Goal: Ask a question: Seek information or help from site administrators or community

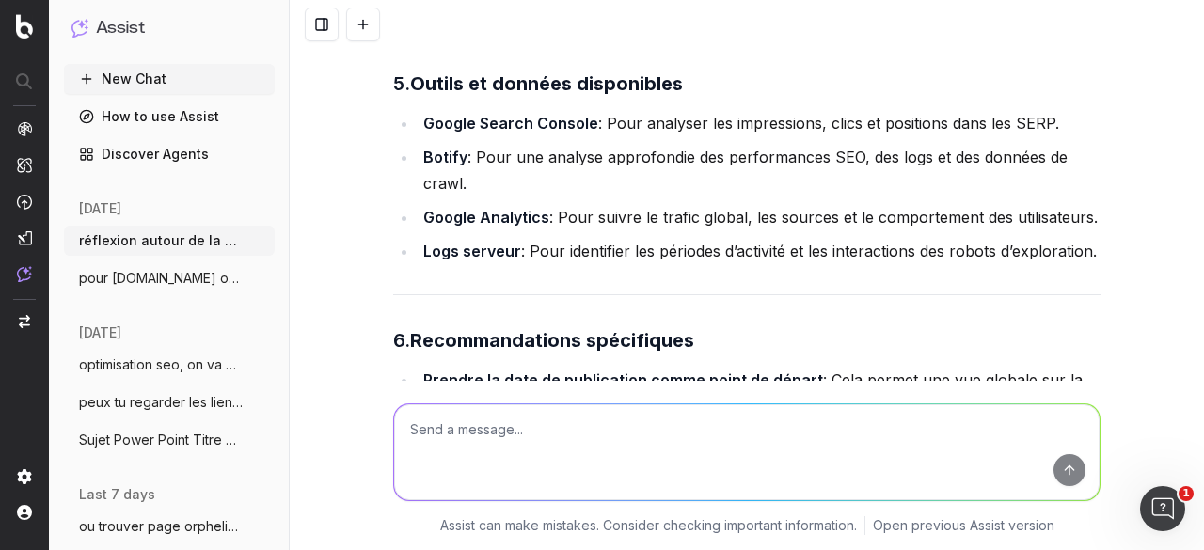
scroll to position [1884, 0]
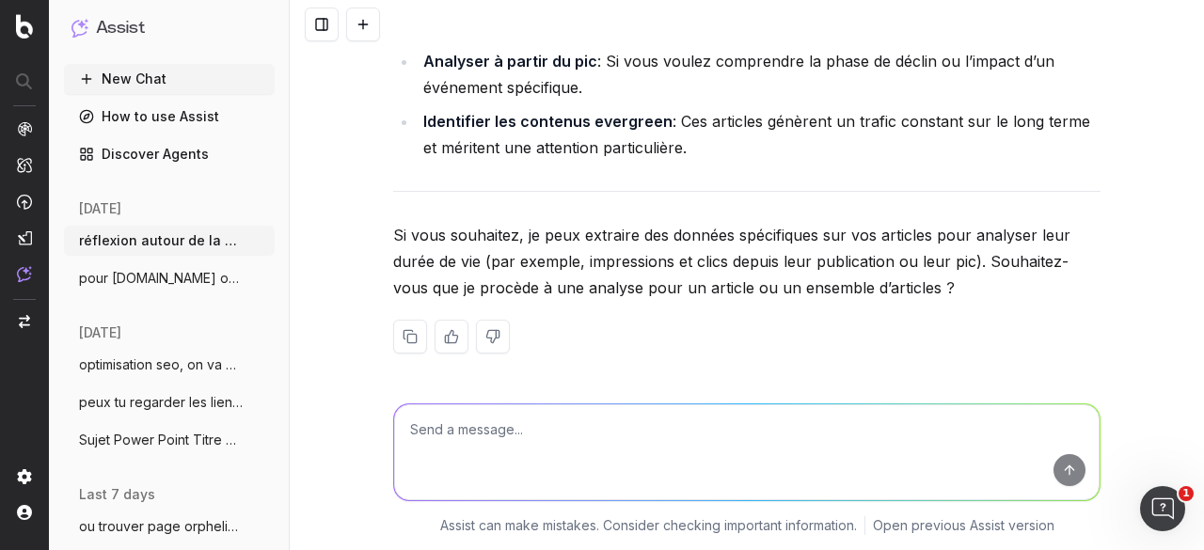
click at [478, 443] on textarea at bounding box center [746, 452] width 705 height 96
click at [470, 432] on textarea "pour cette rechcer" at bounding box center [746, 452] width 705 height 96
click at [844, 434] on textarea "pour cette recherche tu vas m'aider, j'ai extrait via une requete SQL" at bounding box center [746, 452] width 705 height 96
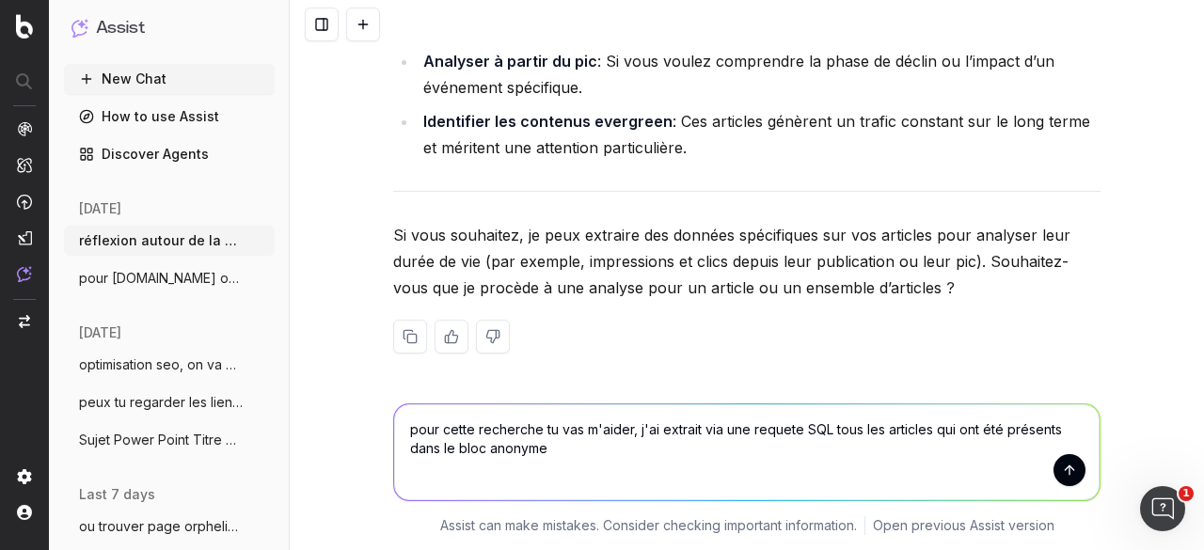
click at [630, 432] on textarea "pour cette recherche tu vas m'aider, j'ai extrait via une requete SQL tous les …" at bounding box center [746, 452] width 705 height 96
click at [732, 456] on textarea "pour cette recherche tu vas m'aider, on va y aller etape par etape, j'ai extrai…" at bounding box center [746, 452] width 705 height 96
paste textarea "with bloc_anonyme as (SELECT DISTINCT(id_contenu), SUM(h_duration) as duree_exp…"
type textarea "pour cette recherche tu vas m'aider, on va y aller etape par etape, j'ai extrai…"
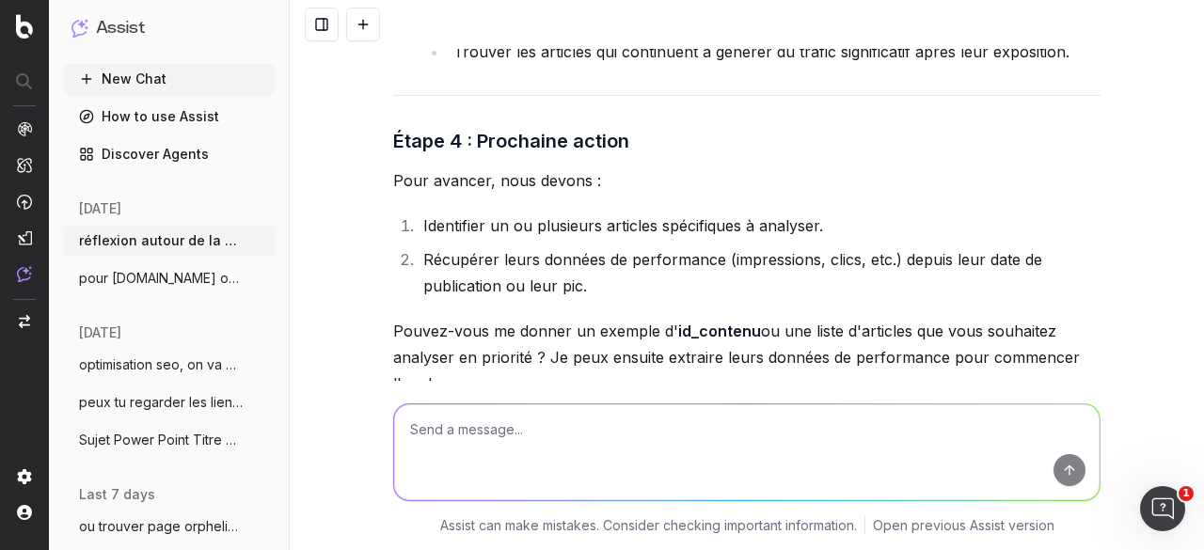
scroll to position [3778, 0]
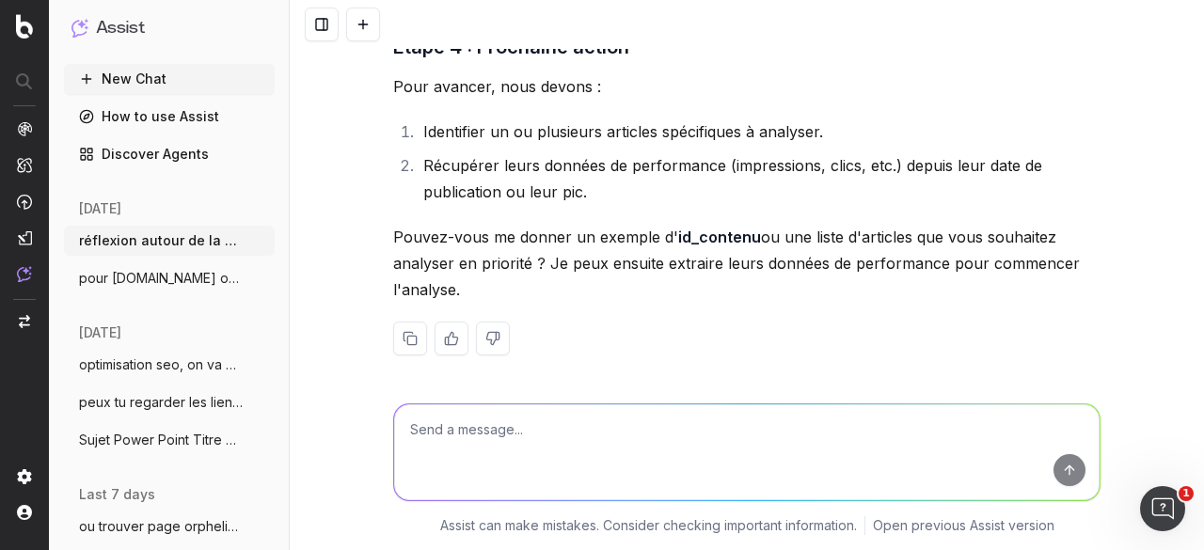
click at [513, 425] on textarea at bounding box center [746, 452] width 705 height 96
click at [860, 428] on textarea "donc ça m'a sorti 1350 articles, tous ceux la je les ai mis dans dataquery" at bounding box center [746, 452] width 705 height 96
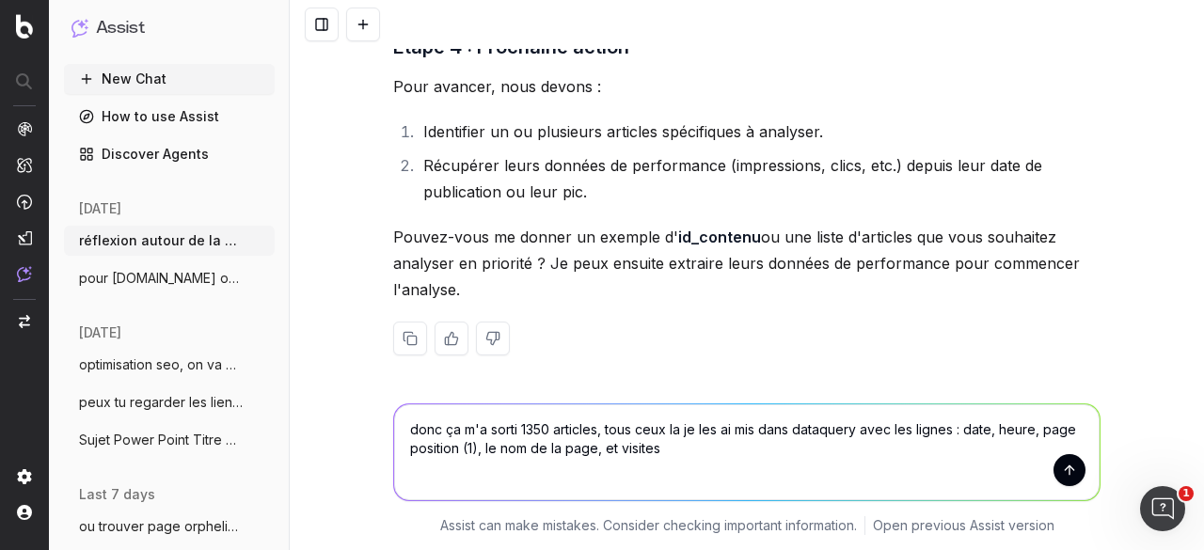
drag, startPoint x: 611, startPoint y: 444, endPoint x: 615, endPoint y: 454, distance: 11.0
click at [611, 447] on textarea "donc ça m'a sorti 1350 articles, tous ceux la je les ai mis dans dataquery avec…" at bounding box center [746, 452] width 705 height 96
type textarea "donc ça m'a sorti 1350 articles, tous ceux la je les ai mis dans dataquery avec…"
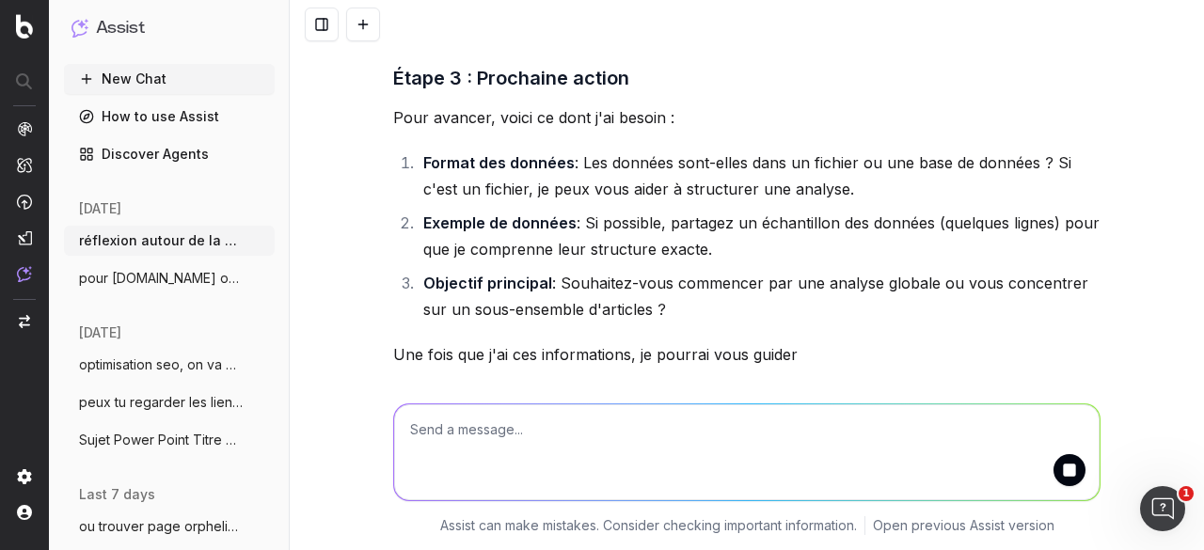
scroll to position [5458, 0]
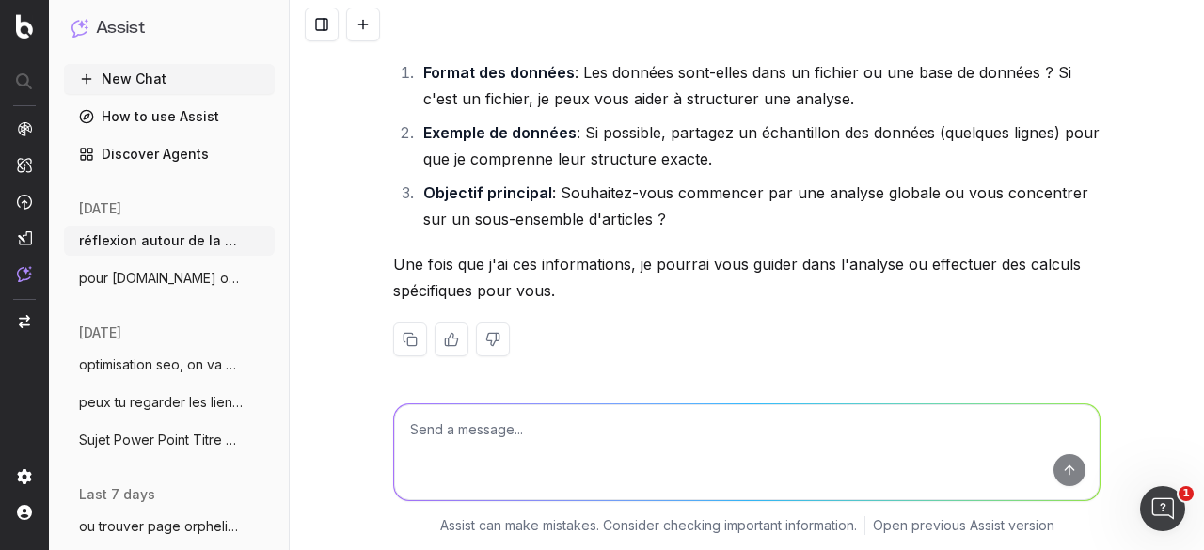
click at [517, 425] on textarea at bounding box center [746, 452] width 705 height 96
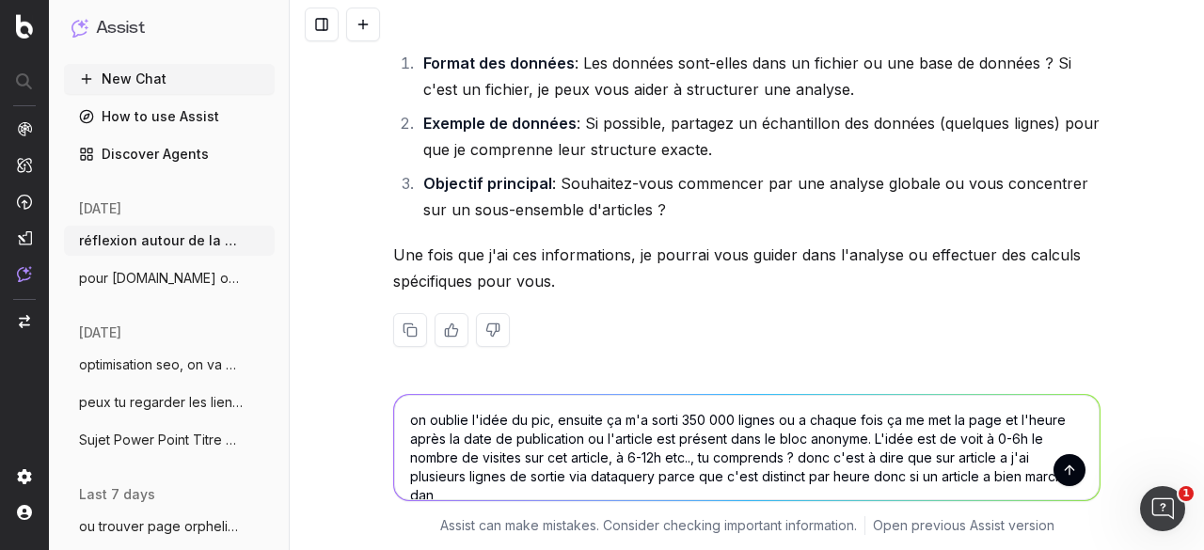
scroll to position [5486, 0]
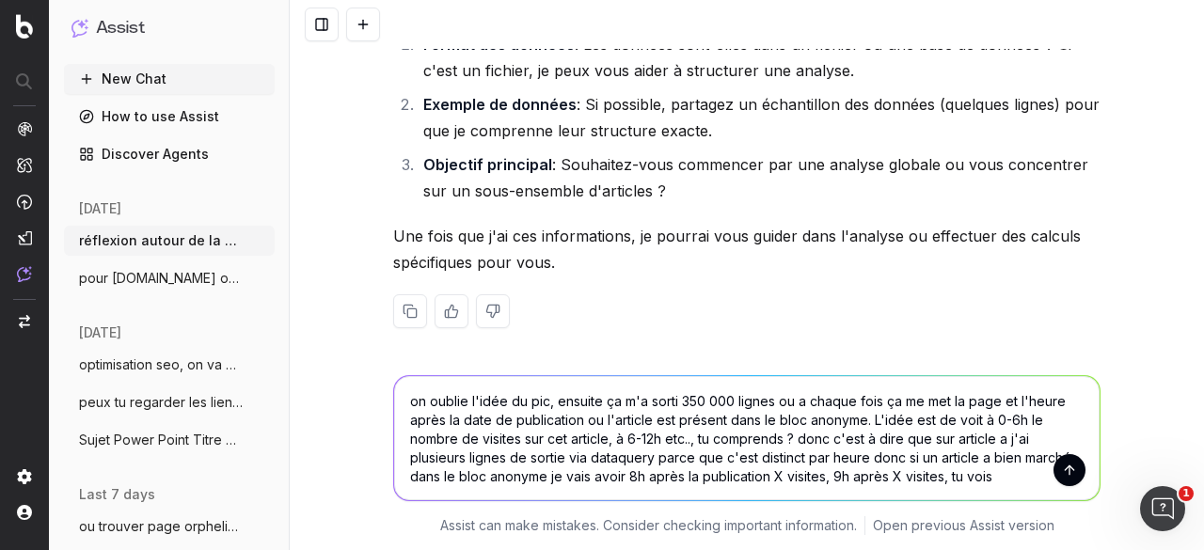
type textarea "on oublie l'idée du pic, ensuite ça m'a sorti 350 000 lignes ou a chaque fois ç…"
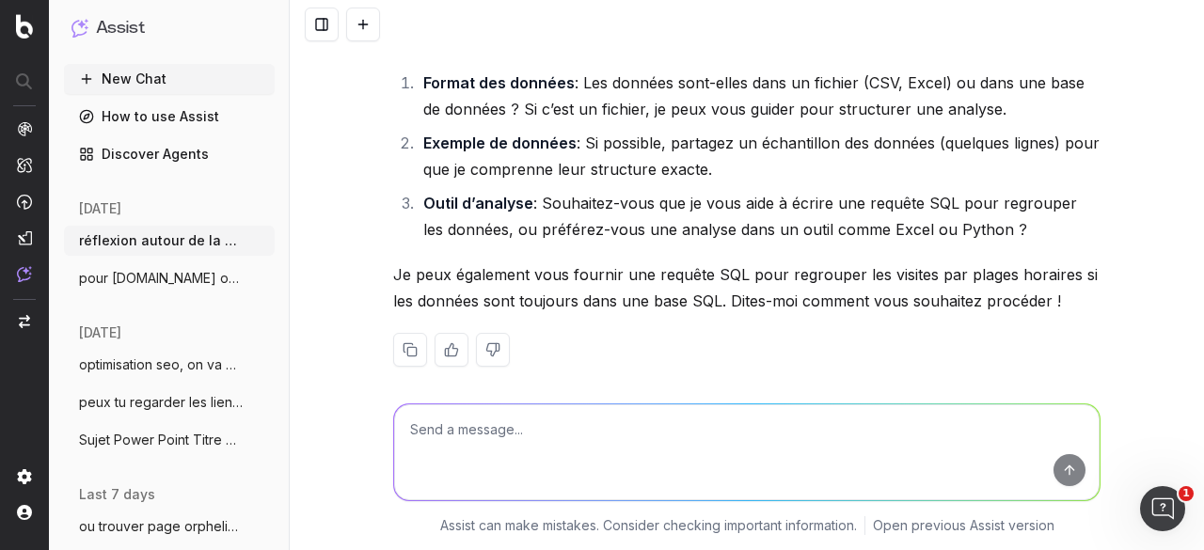
scroll to position [7232, 0]
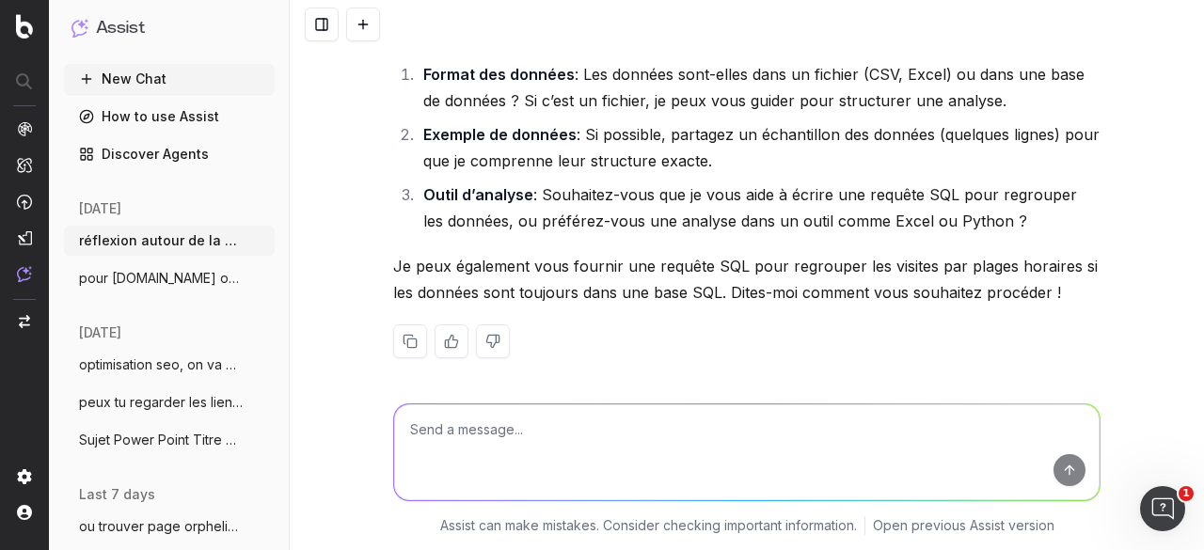
click at [463, 430] on textarea at bounding box center [746, 452] width 705 height 96
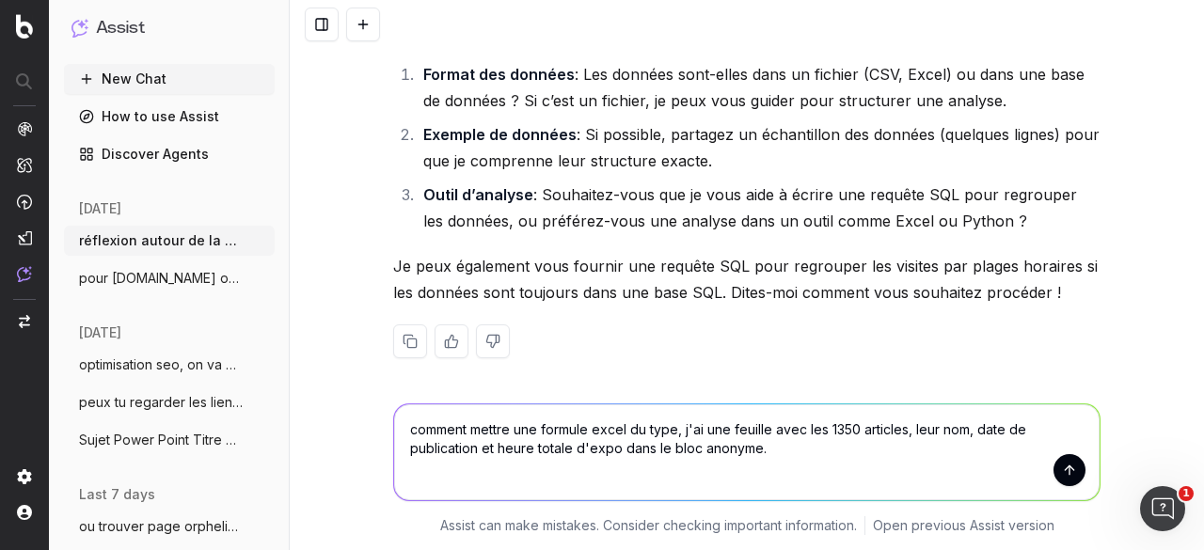
drag, startPoint x: 673, startPoint y: 427, endPoint x: 387, endPoint y: 423, distance: 285.9
click at [394, 423] on textarea "comment mettre une formule excel du type, j'ai une feuille avec les 1350 articl…" at bounding box center [746, 452] width 705 height 96
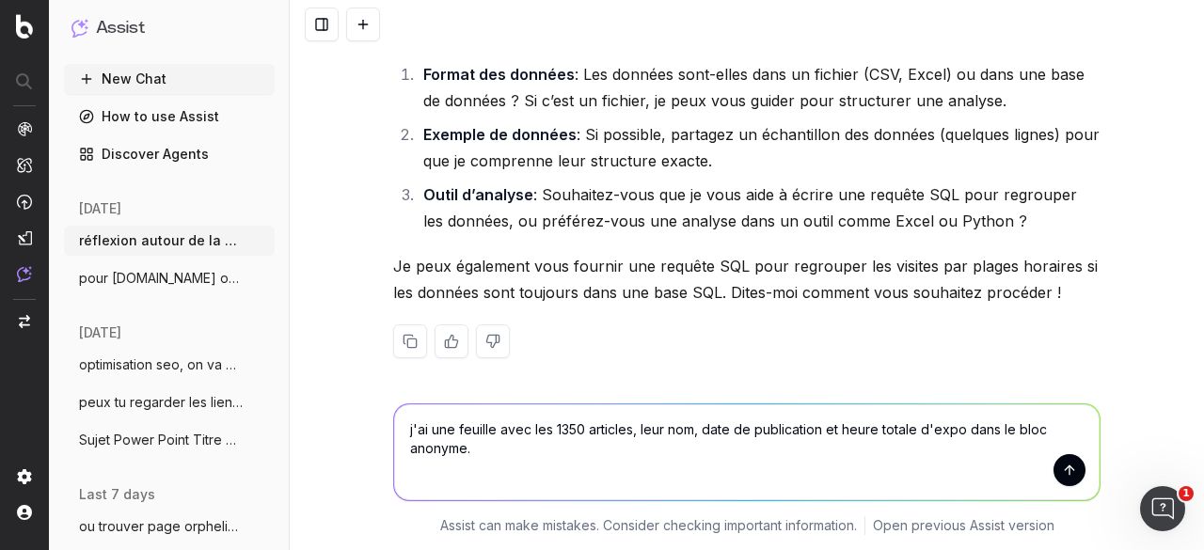
click at [655, 439] on textarea "j'ai une feuille avec les 1350 articles, leur nom, date de publication et heure…" at bounding box center [746, 452] width 705 height 96
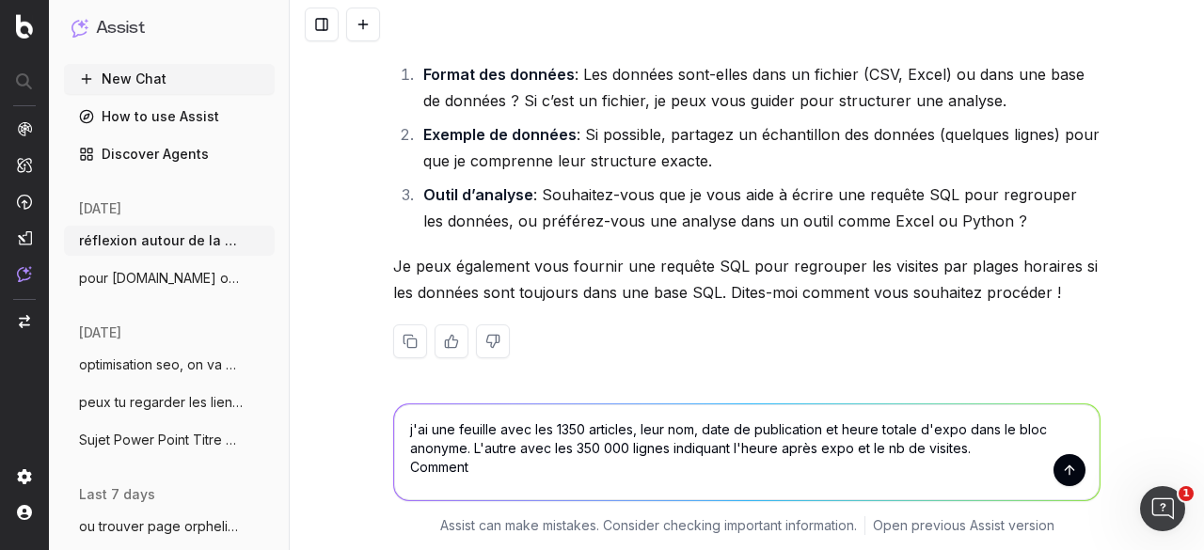
paste textarea "comment mettre une formule excel du type,"
click at [508, 472] on textarea "j'ai une feuille avec les 1350 articles, leur nom, date de publication et heure…" at bounding box center [746, 452] width 705 height 96
click at [507, 473] on textarea "j'ai une feuille avec les 1350 articles, leur nom, date de publication et heure…" at bounding box center [746, 452] width 705 height 96
click at [499, 469] on textarea "j'ai une feuille avec les 1350 articles, leur nom, date de publication et heure…" at bounding box center [746, 452] width 705 height 96
click at [481, 464] on textarea "j'ai une feuille avec les 1350 articles, leur nom, date de publication et heure…" at bounding box center [746, 452] width 705 height 96
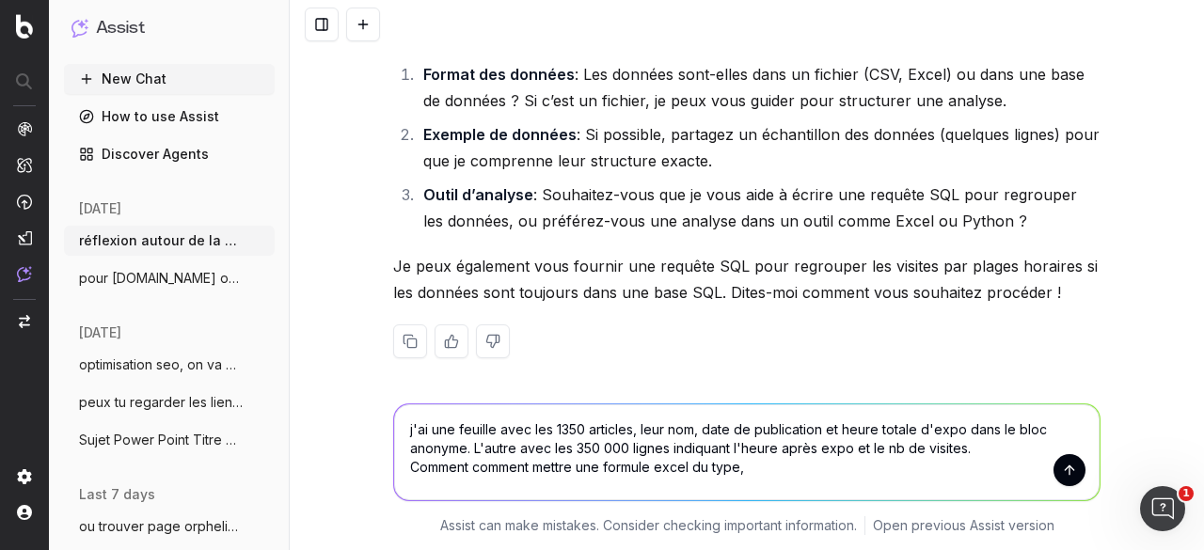
click at [480, 465] on textarea "j'ai une feuille avec les 1350 articles, leur nom, date de publication et heure…" at bounding box center [746, 452] width 705 height 96
click at [707, 479] on textarea "j'ai une feuille avec les 1350 articles, leur nom, date de publication et heure…" at bounding box center [746, 452] width 705 height 96
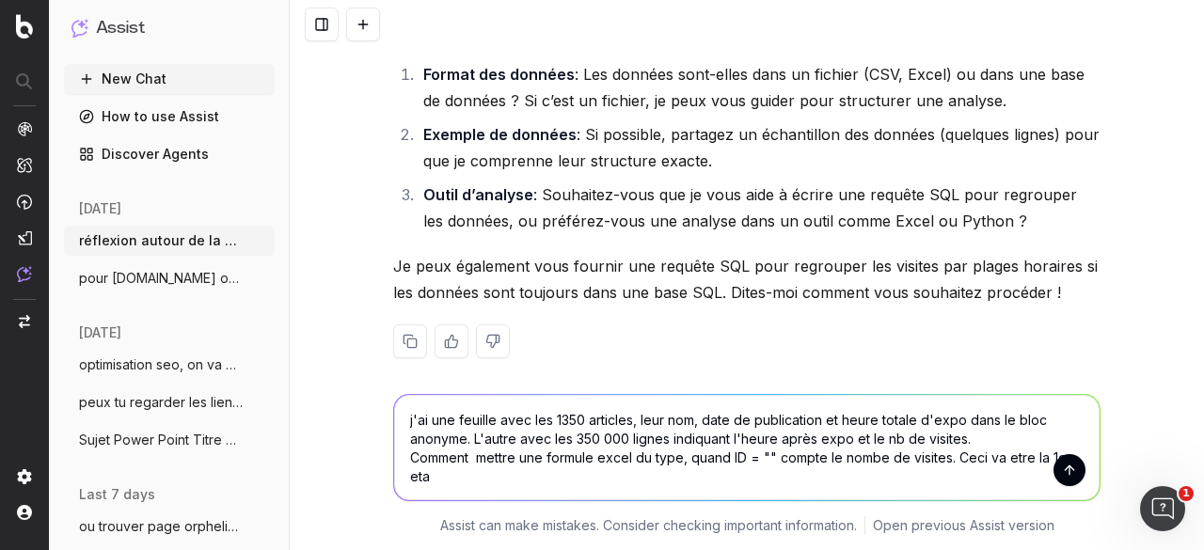
scroll to position [7241, 0]
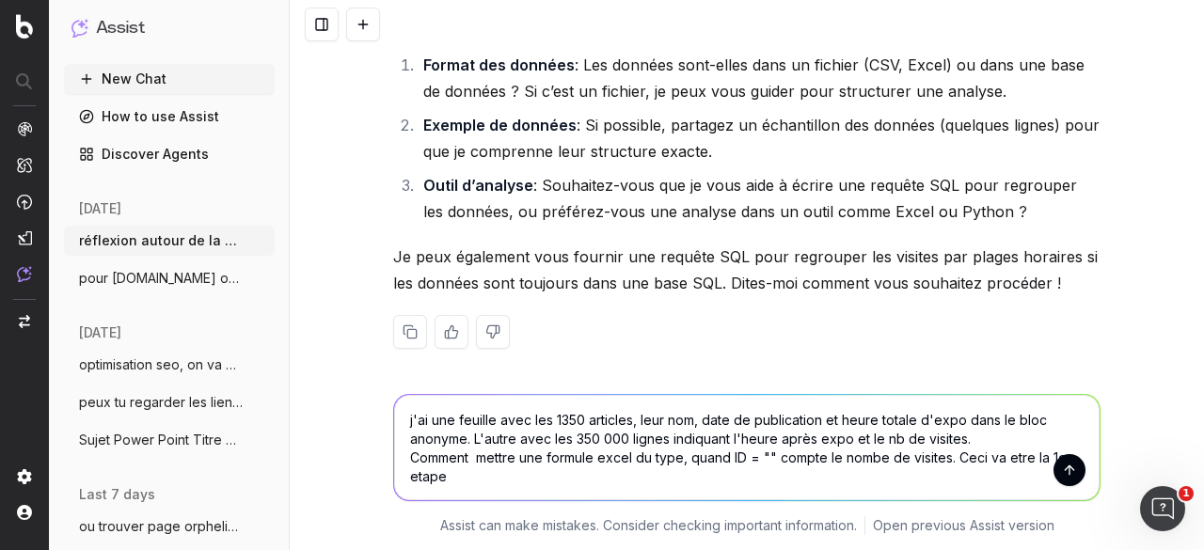
type textarea "j'ai une feuille avec les 1350 articles, leur nom, date de publication et heure…"
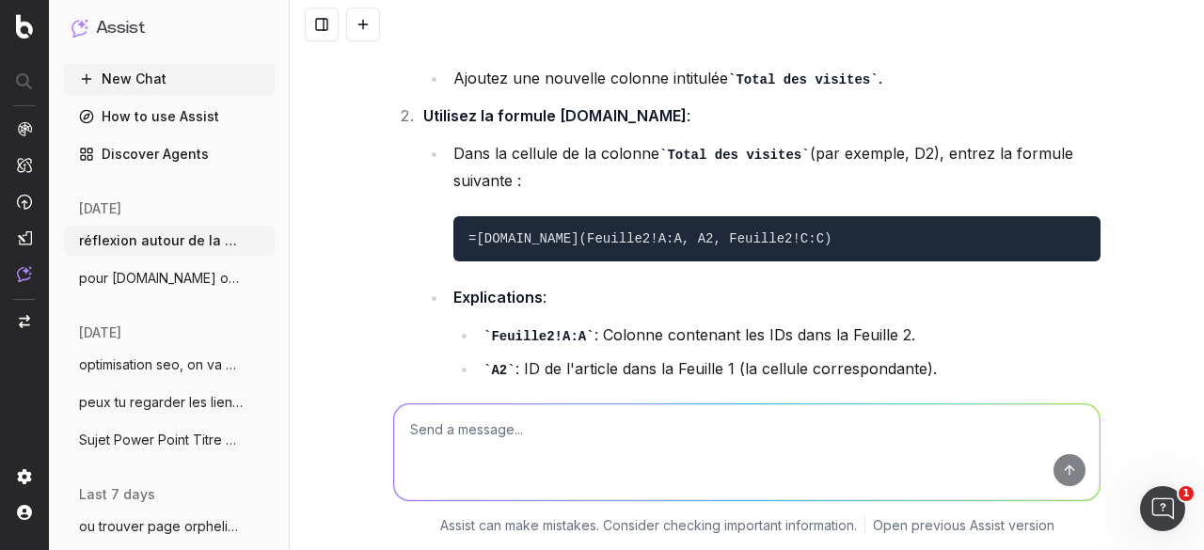
scroll to position [8441, 0]
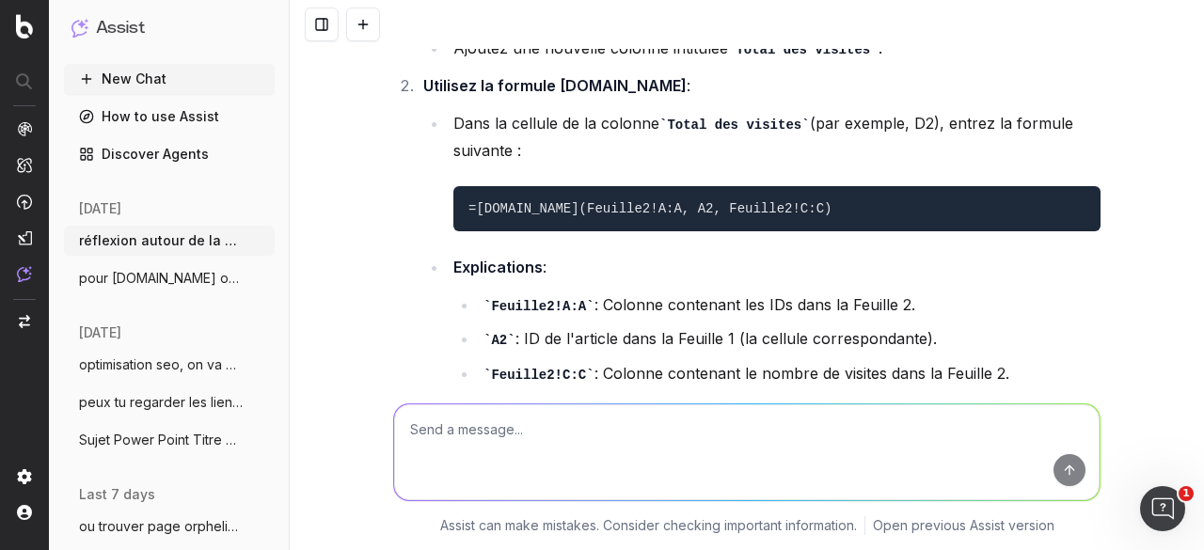
click at [573, 420] on textarea at bounding box center [746, 452] width 705 height 96
drag, startPoint x: 690, startPoint y: 426, endPoint x: 702, endPoint y: 430, distance: 11.9
click at [690, 426] on textarea "ou peut etre plus simple non ? somme si ID=""" at bounding box center [746, 452] width 705 height 96
drag, startPoint x: 693, startPoint y: 425, endPoint x: 705, endPoint y: 454, distance: 31.6
click at [694, 427] on textarea "ou peut etre plus simple non ? somme si ID="" compter le nombe de visites" at bounding box center [746, 452] width 705 height 96
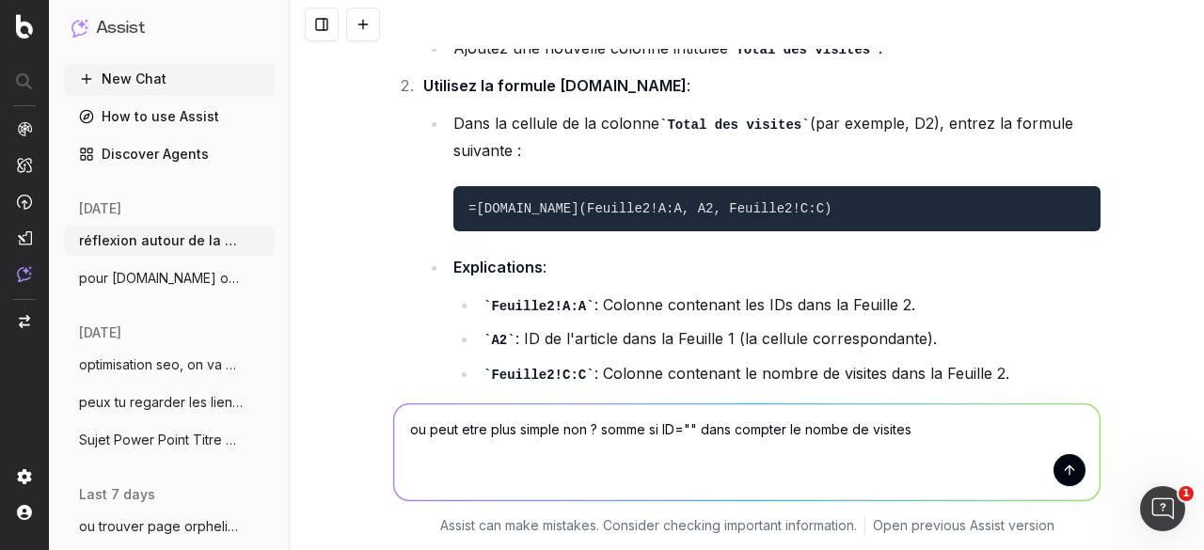
drag, startPoint x: 404, startPoint y: 427, endPoint x: 576, endPoint y: 426, distance: 172.1
click at [576, 426] on textarea "ou peut etre plus simple non ? somme si ID="" dans compter le nombe de visites" at bounding box center [746, 452] width 705 height 96
click at [589, 429] on textarea "ça donne ça ? somme si ID="" dans compter le nombe de visites" at bounding box center [746, 452] width 705 height 96
click at [812, 427] on textarea "ça donne ça ? somme si ID=""(sélectiond'une seule cellule) dans compter le nomb…" at bounding box center [746, 452] width 705 height 96
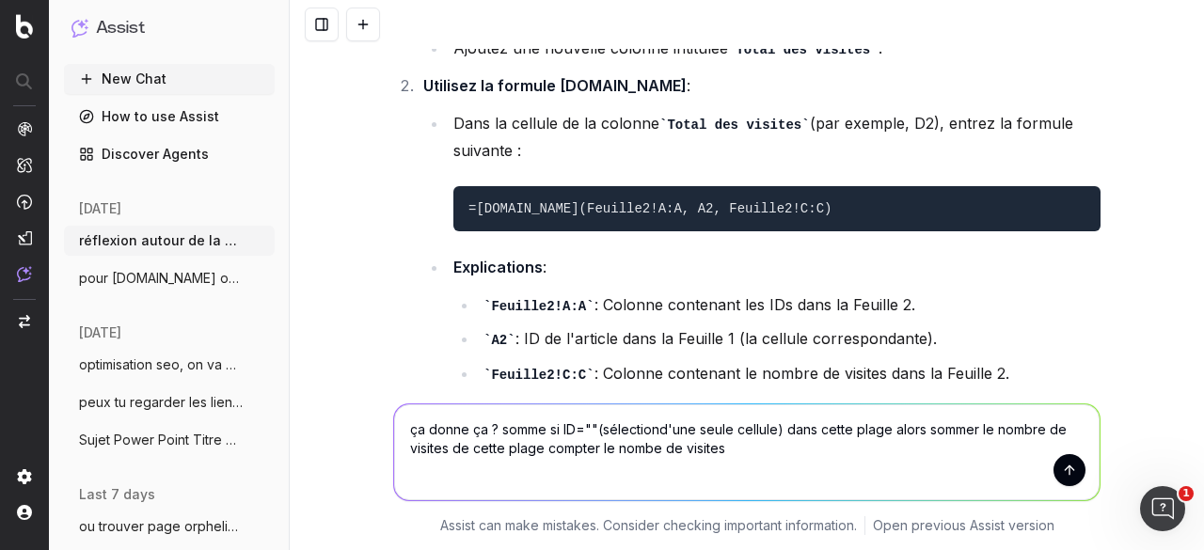
drag, startPoint x: 735, startPoint y: 442, endPoint x: 541, endPoint y: 453, distance: 195.0
click at [541, 453] on textarea "ça donne ça ? somme si ID=""(sélectiond'une seule cellule) dans cette plage alo…" at bounding box center [746, 452] width 705 height 96
type textarea "ça donne ça ? somme si ID=""(sélectiond'une seule cellule) dans cette plage alo…"
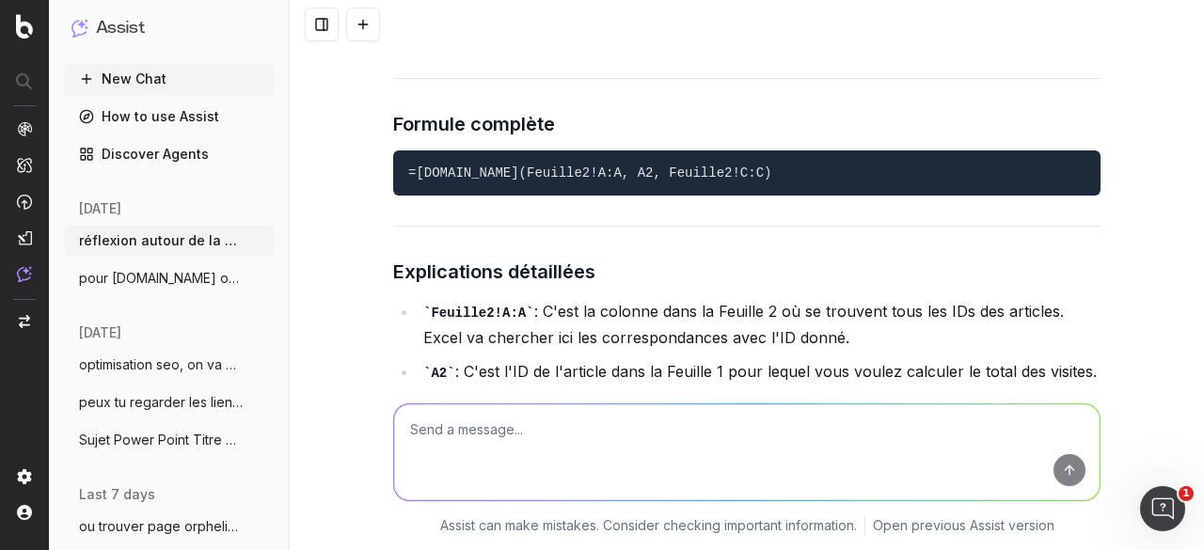
scroll to position [9784, 0]
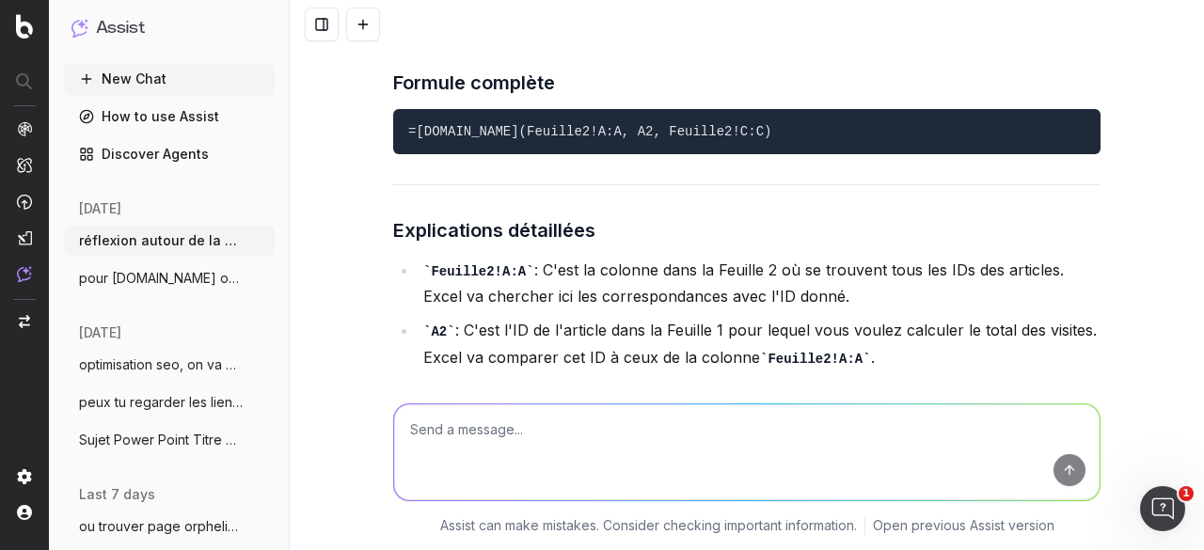
click at [481, 431] on textarea at bounding box center [746, 452] width 705 height 96
paste textarea "=[DOMAIN_NAME](myexport_20250926121943!E7:E26;A7;myexport_20250926121943!D7:D26)"
type textarea "=[DOMAIN_NAME](myexport_20250926121943!E7:E26;A7;myexport_20250926121943!D7:D26)"
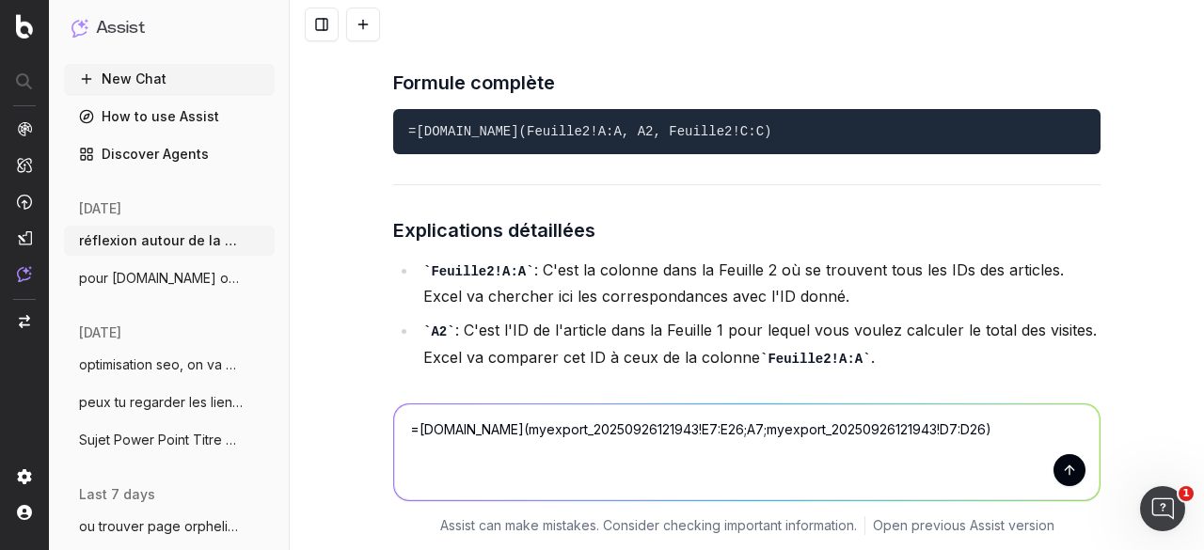
click at [918, 430] on textarea "=[DOMAIN_NAME](myexport_20250926121943!E7:E26;A7;myexport_20250926121943!D7:D26)" at bounding box center [746, 452] width 705 height 96
click at [978, 431] on textarea "=[DOMAIN_NAME](myexport_20250926121943!E7:E26;A7;myexport_20250926121943!D7:D26)" at bounding box center [746, 452] width 705 height 96
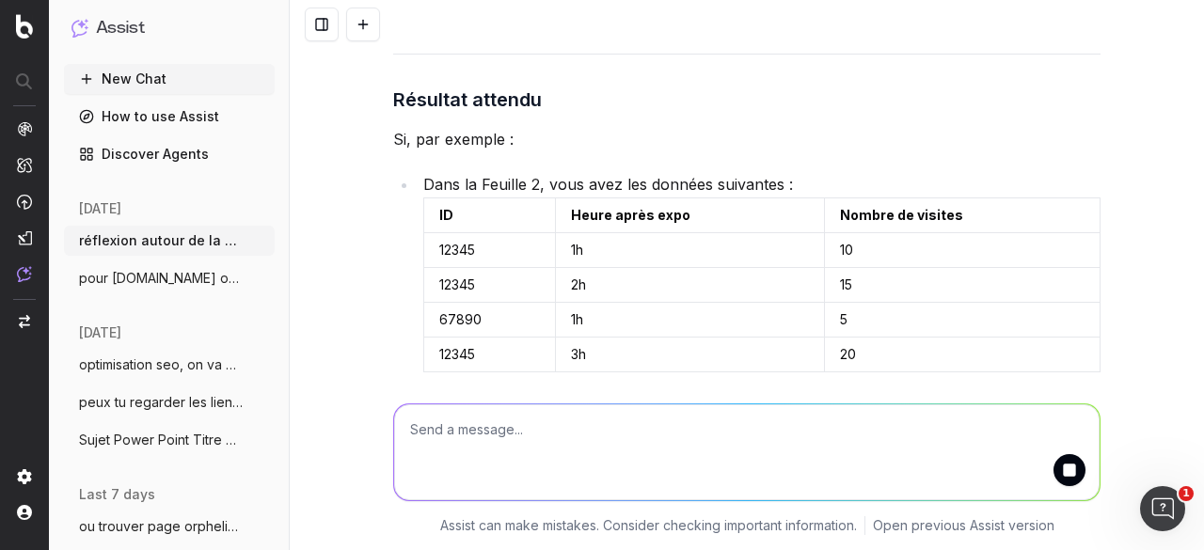
scroll to position [10536, 0]
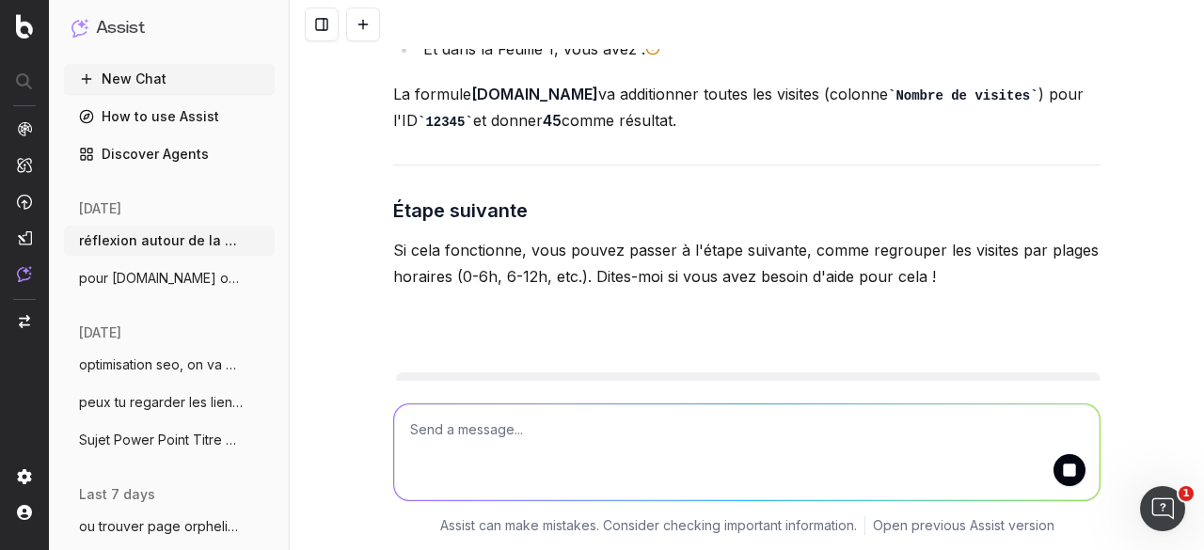
click at [1057, 470] on button "submit" at bounding box center [1069, 470] width 32 height 32
click at [574, 433] on textarea at bounding box center [746, 452] width 705 height 96
paste textarea "=[DOMAIN_NAME](myexport_20250926121943!E7:E26;A7;myexport_20250926121943!D7:D26)"
type textarea "comment bloquer les plages parce que quand on etire ça etire aussi : =[DOMAIN_N…"
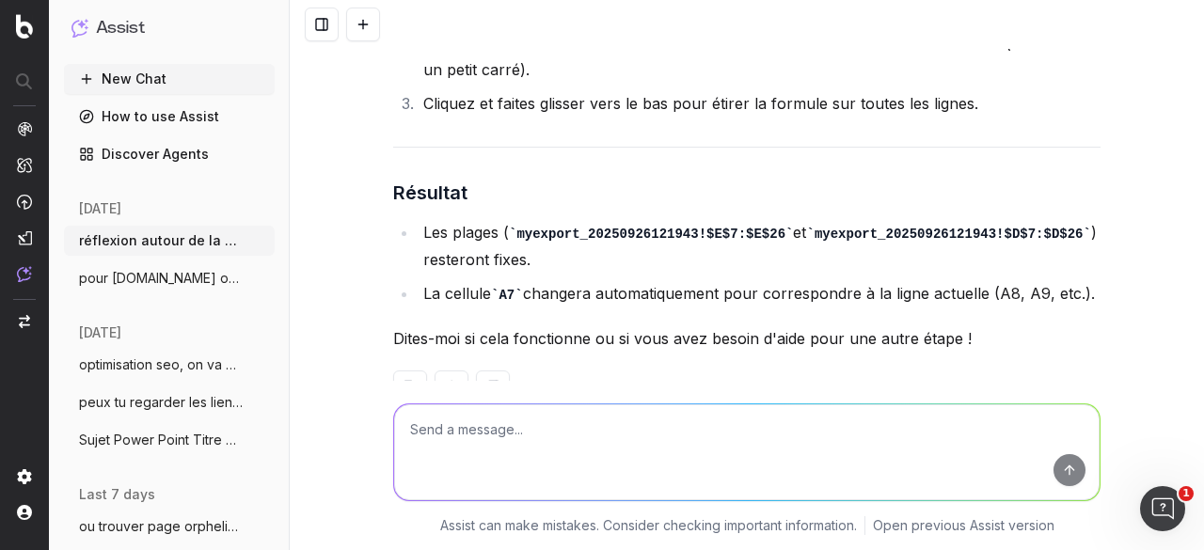
scroll to position [11734, 0]
click at [516, 433] on textarea at bounding box center [746, 452] width 705 height 96
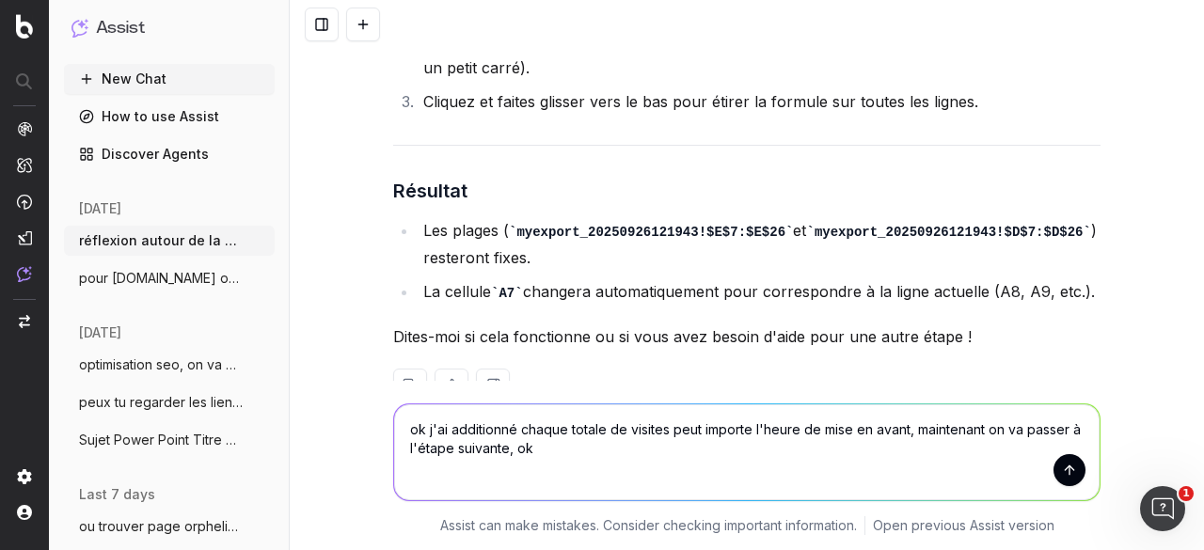
type textarea "ok j'ai additionné chaque totale de visites peut importe l'heure de mise en ava…"
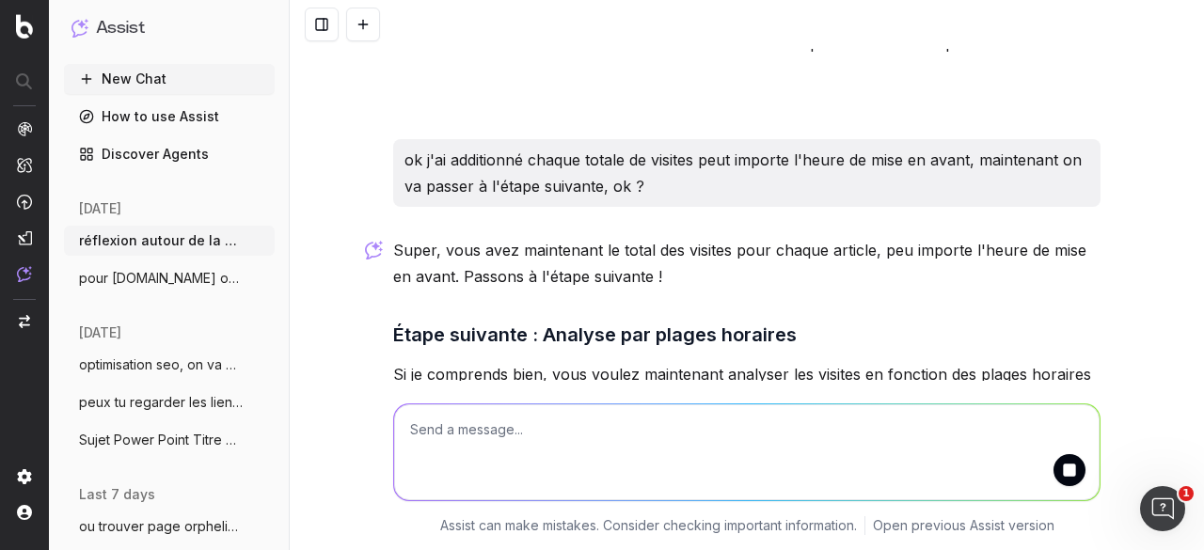
scroll to position [12140, 0]
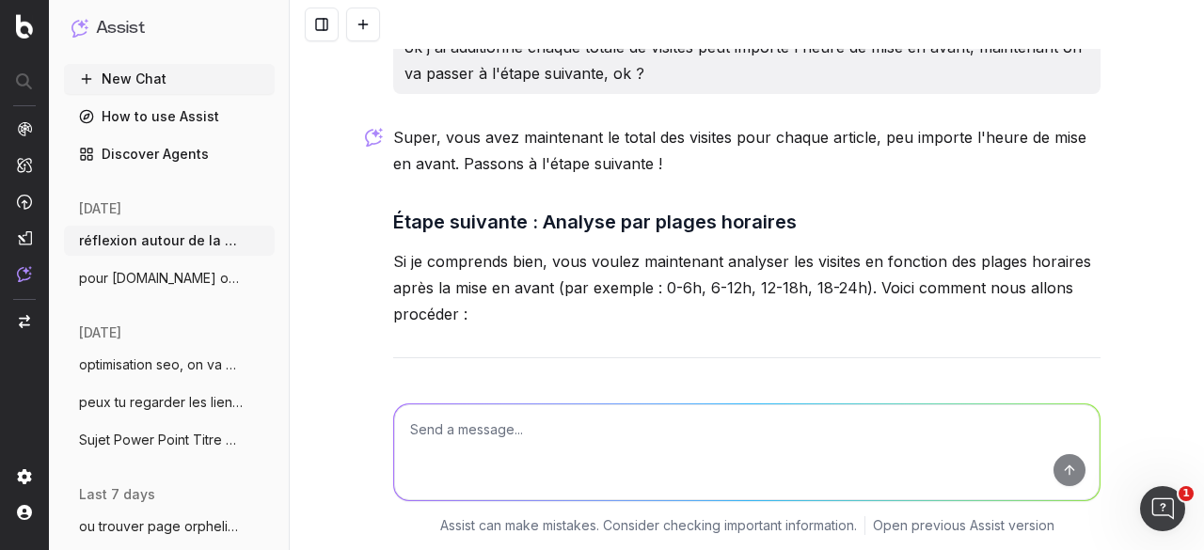
click at [497, 443] on textarea at bounding box center [746, 452] width 705 height 96
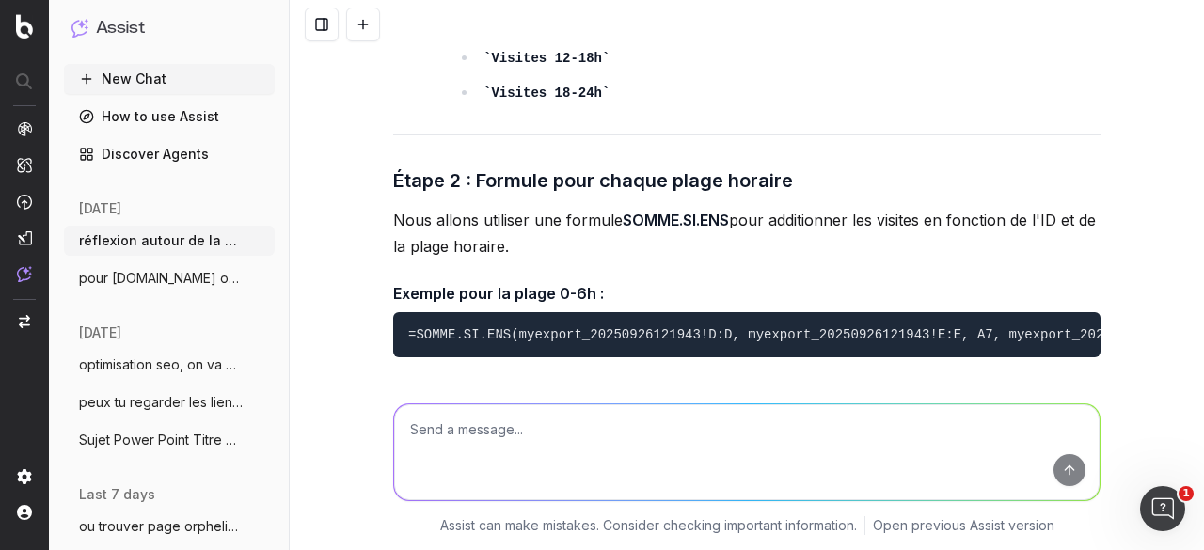
scroll to position [0, 0]
click at [399, 312] on pre "=SOMME.SI.ENS(myexport_20250926121943!D:D, myexport_20250926121943!E:E, A7, mye…" at bounding box center [746, 334] width 707 height 45
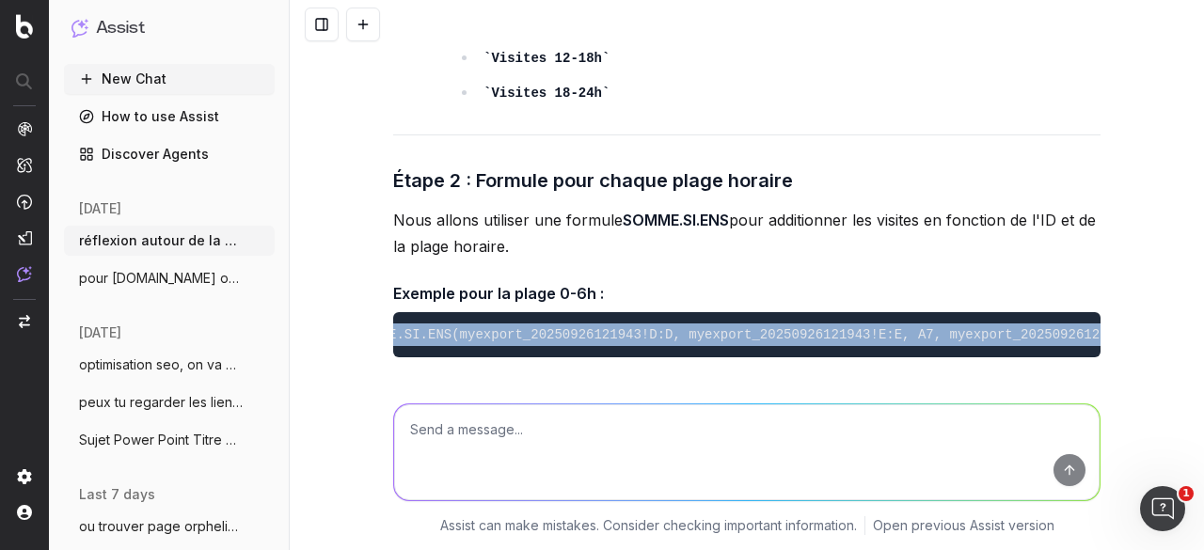
scroll to position [0, 126]
drag, startPoint x: 389, startPoint y: 276, endPoint x: 1085, endPoint y: 285, distance: 695.9
click at [1085, 312] on pre "=SOMME.SI.ENS(myexport_20250926121943!D:D, myexport_20250926121943!E:E, A7, mye…" at bounding box center [746, 334] width 707 height 45
copy code "=SOMME.SI.ENS(myexport_20250926121943!D:D, myexport_20250926121943!E:E, A7, mye…"
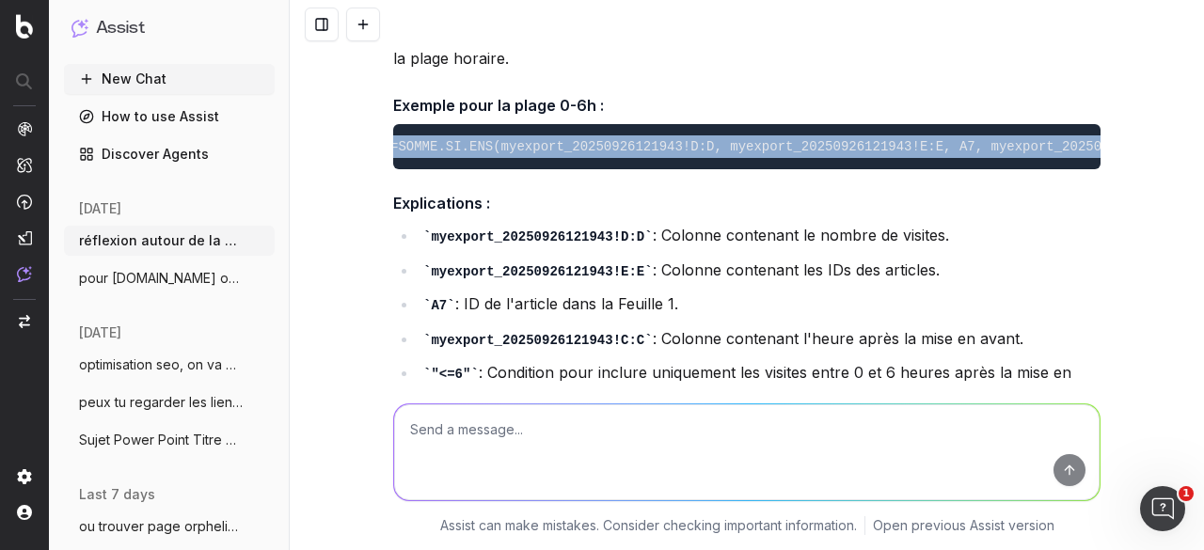
scroll to position [0, 0]
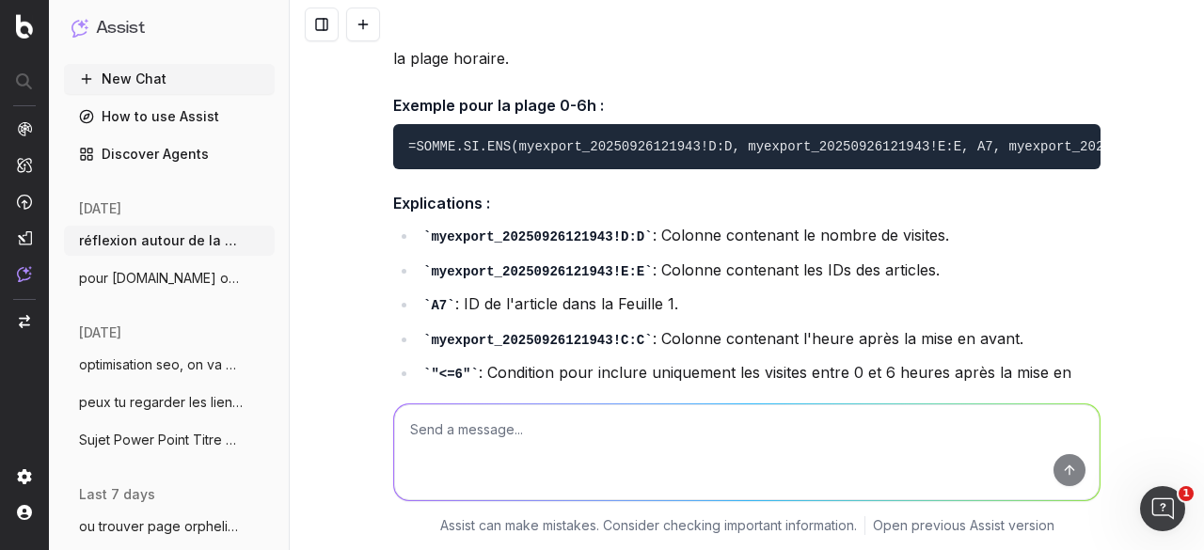
click at [556, 418] on textarea at bounding box center [746, 452] width 705 height 96
paste textarea "=[DOMAIN_NAME](myexport_20250926121943!$E$2:$E$260000;A2;myexport_2025092612194…"
type textarea "pour le total des visites c'était ça : =[DOMAIN_NAME](myexport_20250926121943!$…"
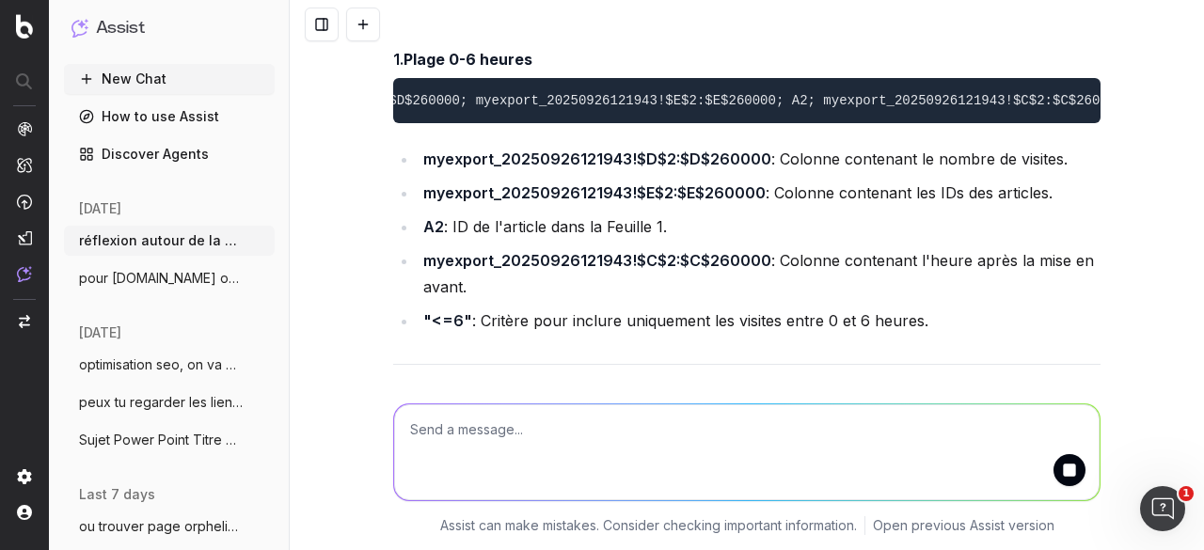
scroll to position [0, 365]
click at [493, 431] on textarea at bounding box center [746, 452] width 705 height 96
click at [446, 430] on textarea at bounding box center [746, 452] width 705 height 96
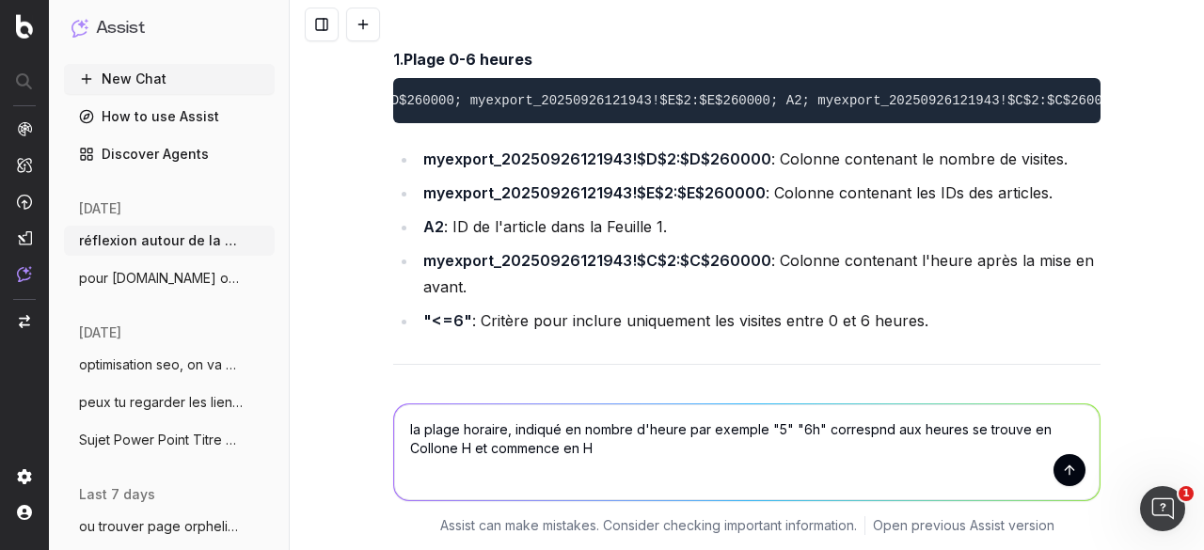
type textarea "la plage horaire, indiqué en nombre d'heure par exemple "5" "6h" correspnd aux …"
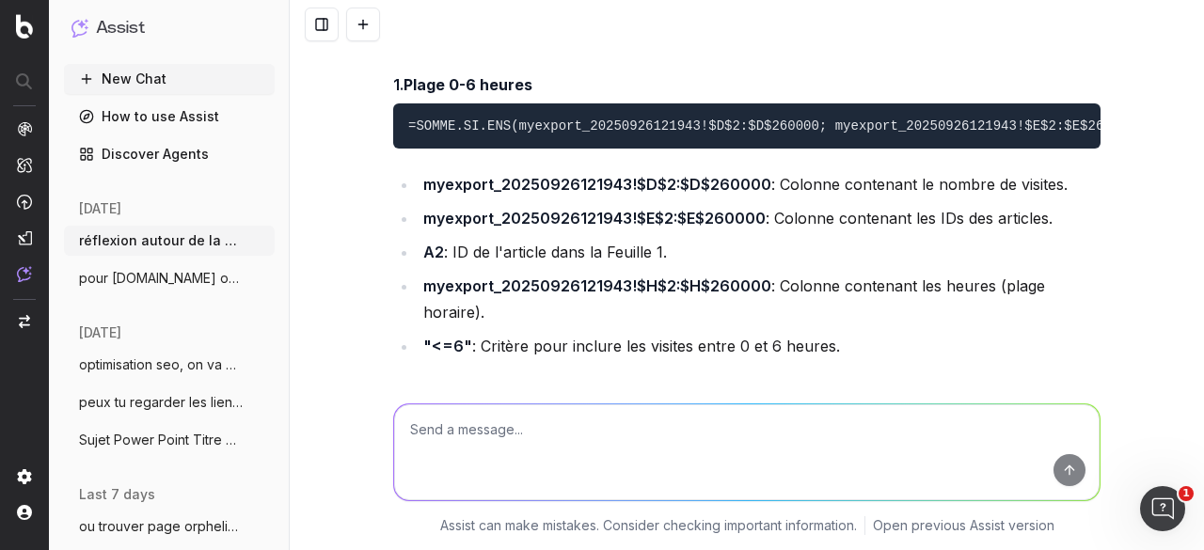
scroll to position [17350, 0]
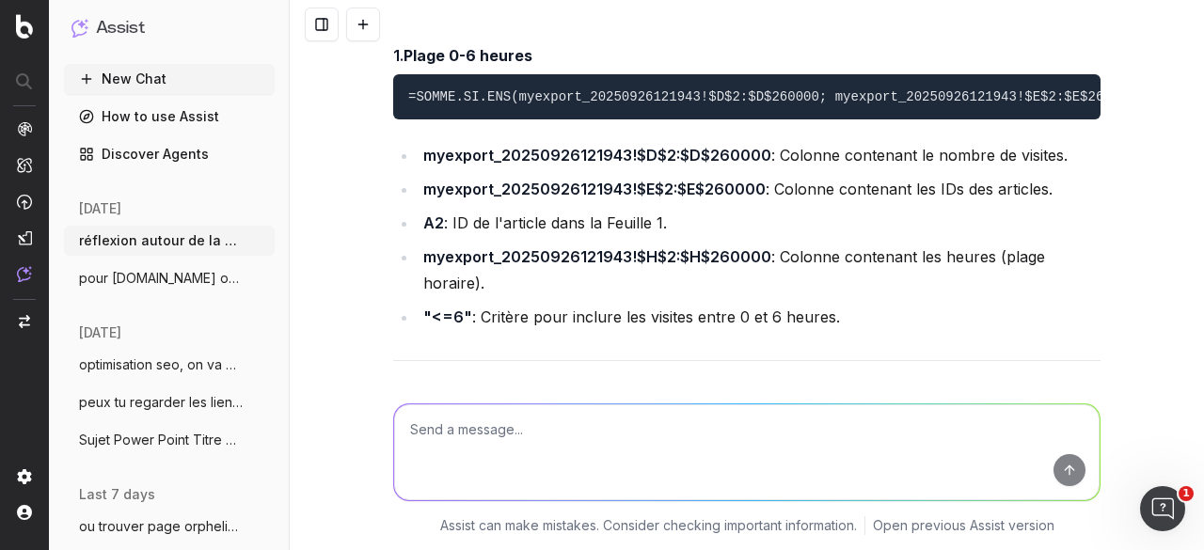
click at [320, 28] on button at bounding box center [322, 25] width 34 height 34
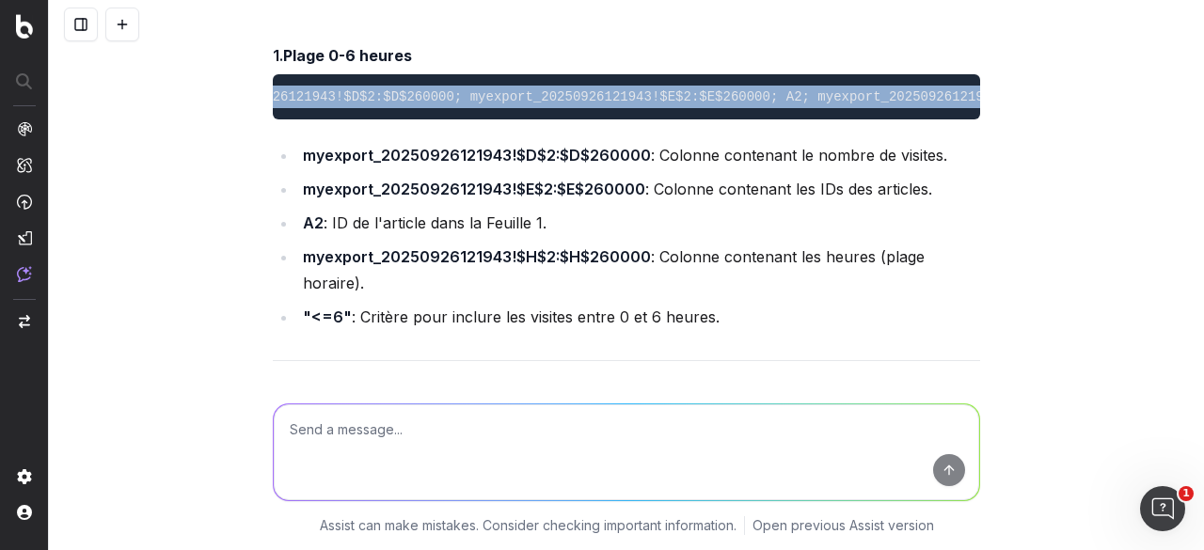
scroll to position [0, 365]
drag, startPoint x: 278, startPoint y: 148, endPoint x: 1007, endPoint y: 159, distance: 728.9
click at [1007, 159] on div "réflexion autour de la durée de durée de vie d'un article en terme de perf. Com…" at bounding box center [626, 275] width 1155 height 550
copy code "=SOMME.SI.ENS(myexport_20250926121943!$D$2:$D$260000; myexport_20250926121943!$…"
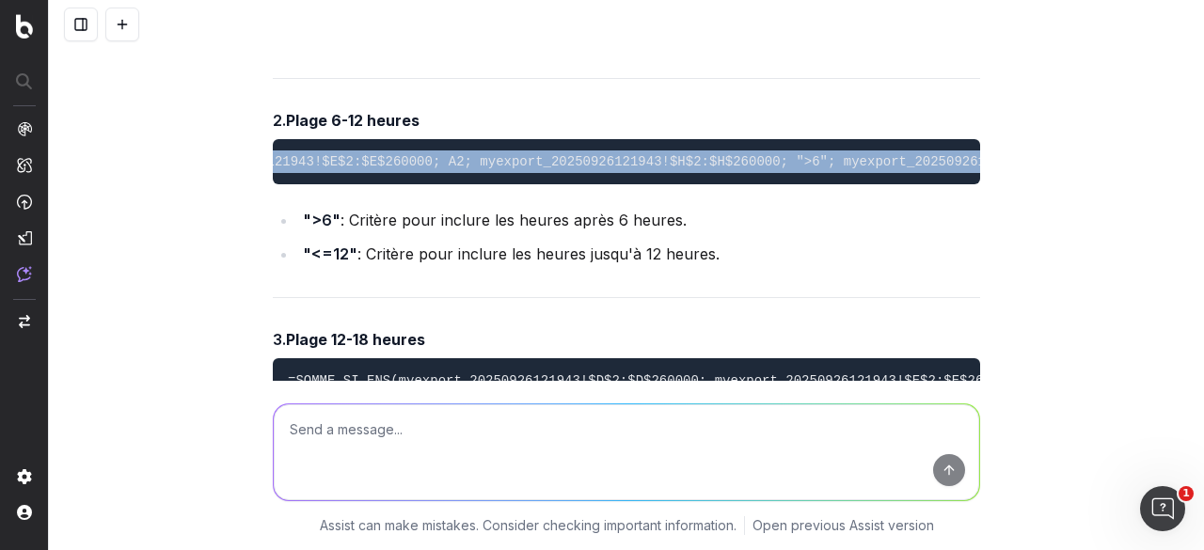
scroll to position [0, 705]
drag, startPoint x: 273, startPoint y: 230, endPoint x: 1043, endPoint y: 234, distance: 770.2
click at [1043, 234] on div "réflexion autour de la durée de durée de vie d'un article en terme de perf. Com…" at bounding box center [626, 275] width 1155 height 550
copy code "=SOMME.SI.ENS(myexport_20250926121943!$D$2:$D$260000; myexport_20250926121943!$…"
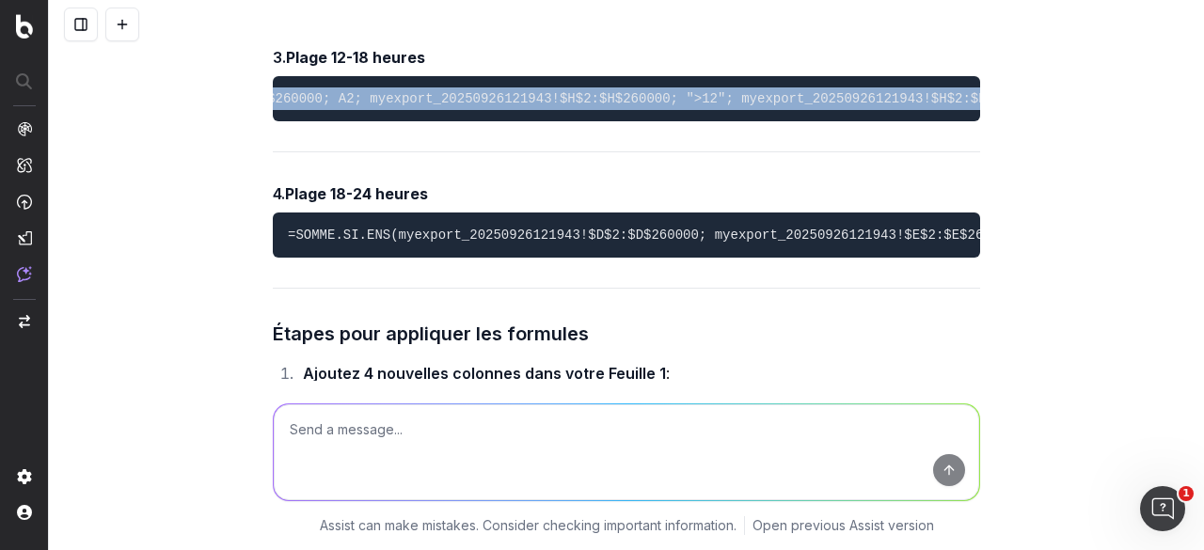
scroll to position [0, 713]
drag, startPoint x: 273, startPoint y: 175, endPoint x: 978, endPoint y: 182, distance: 705.3
copy code "=SOMME.SI.ENS(myexport_20250926121943!$D$2:$D$260000; myexport_20250926121943!$…"
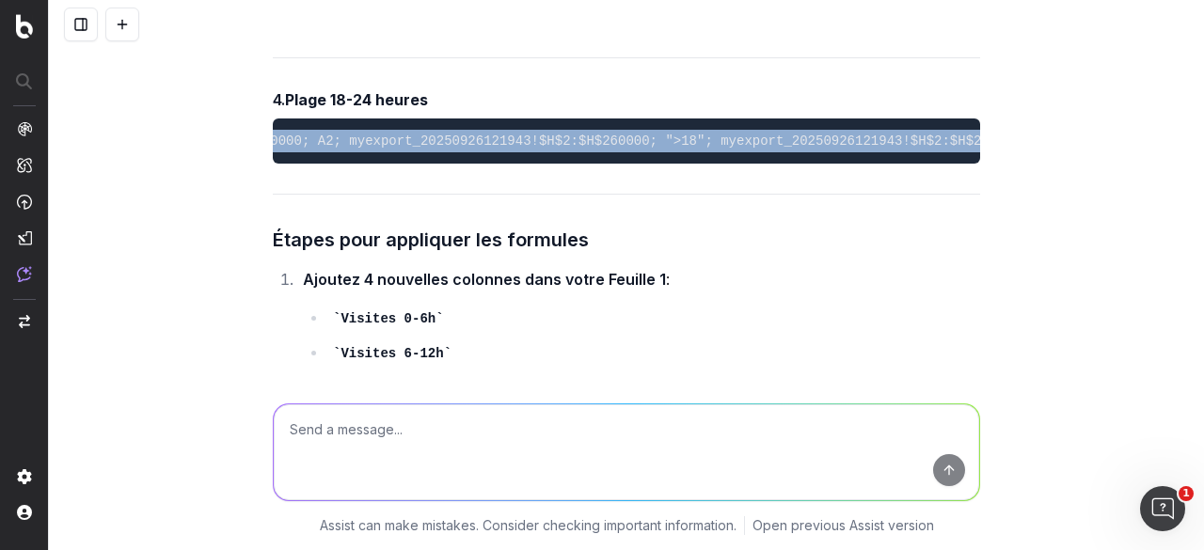
drag, startPoint x: 275, startPoint y: 230, endPoint x: 1016, endPoint y: 244, distance: 741.1
click at [1016, 244] on div "réflexion autour de la durée de durée de vie d'un article en terme de perf. Com…" at bounding box center [626, 275] width 1155 height 550
copy code "=SOMME.SI.ENS(myexport_20250926121943!$D$2:$D$260000; myexport_20250926121943!$…"
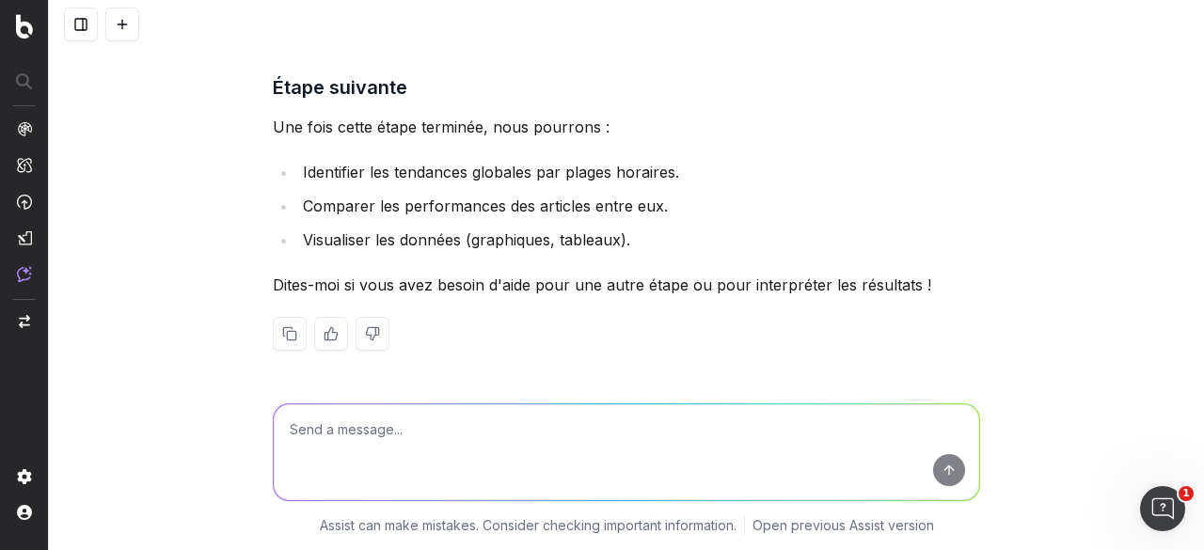
scroll to position [18936, 0]
click at [398, 439] on textarea at bounding box center [626, 452] width 705 height 96
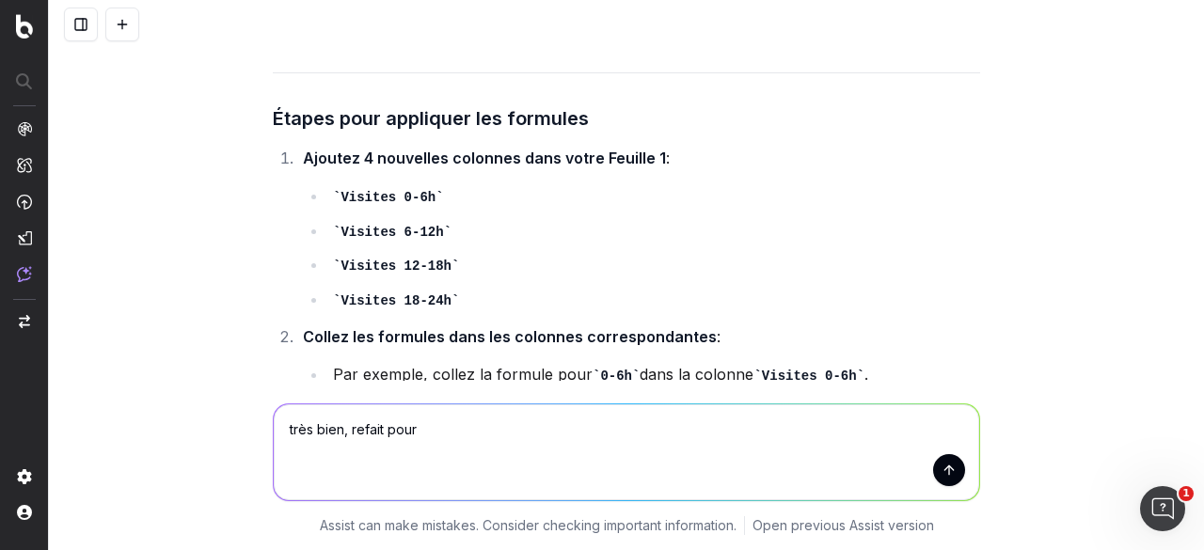
scroll to position [18089, 0]
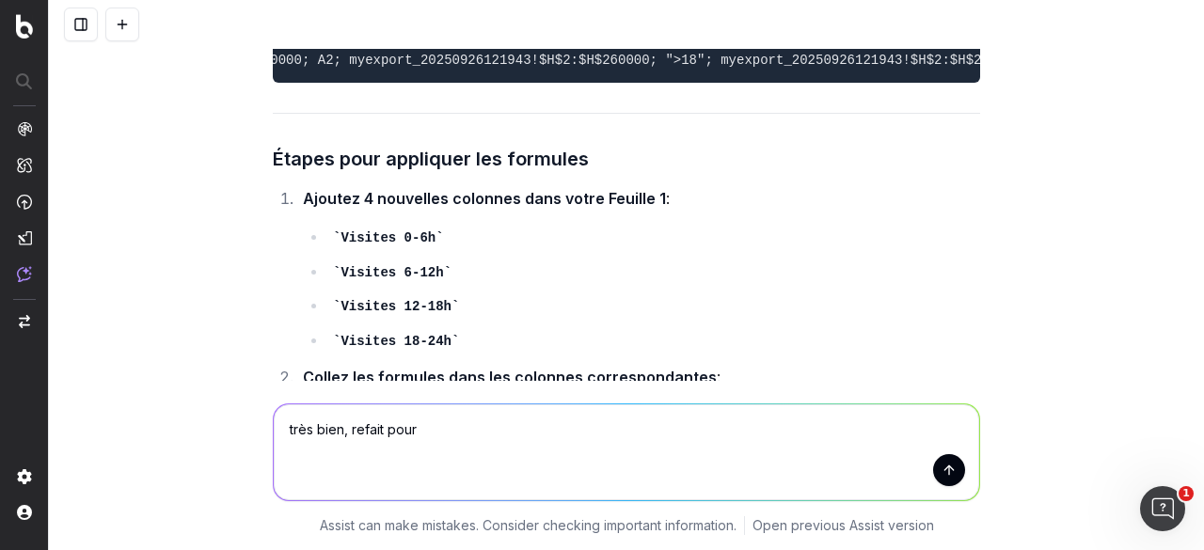
click at [354, 433] on textarea "très bien, refait pour" at bounding box center [626, 452] width 705 height 96
click at [465, 427] on textarea "très bien, ajoute pour" at bounding box center [626, 452] width 705 height 96
type textarea "très bien, ajoute pour 24-36h / 36-48h / 48h et plus"
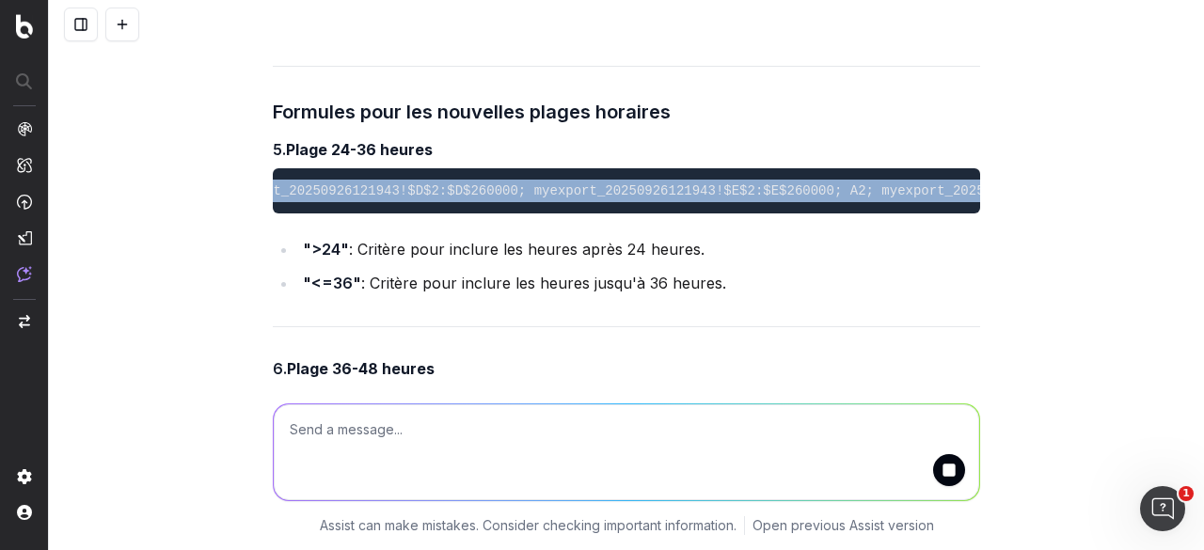
scroll to position [0, 713]
drag, startPoint x: 276, startPoint y: 291, endPoint x: 1040, endPoint y: 294, distance: 764.5
click at [1040, 294] on div "réflexion autour de la durée de durée de vie d'un article en terme de perf. Com…" at bounding box center [626, 275] width 1155 height 550
copy code "=SOMME.SI.ENS(myexport_20250926121943!$D$2:$D$260000; myexport_20250926121943!$…"
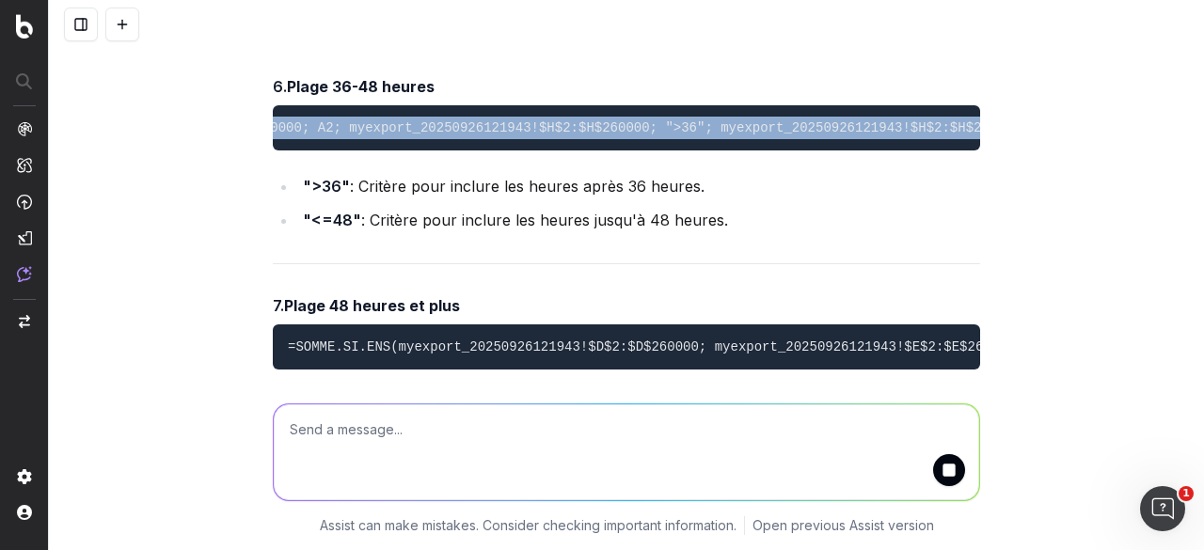
drag, startPoint x: 276, startPoint y: 240, endPoint x: 1035, endPoint y: 250, distance: 759.9
click at [1035, 250] on div "réflexion autour de la durée de durée de vie d'un article en terme de perf. Com…" at bounding box center [626, 275] width 1155 height 550
copy code "=SOMME.SI.ENS(myexport_20250926121943!$D$2:$D$260000; myexport_20250926121943!$…"
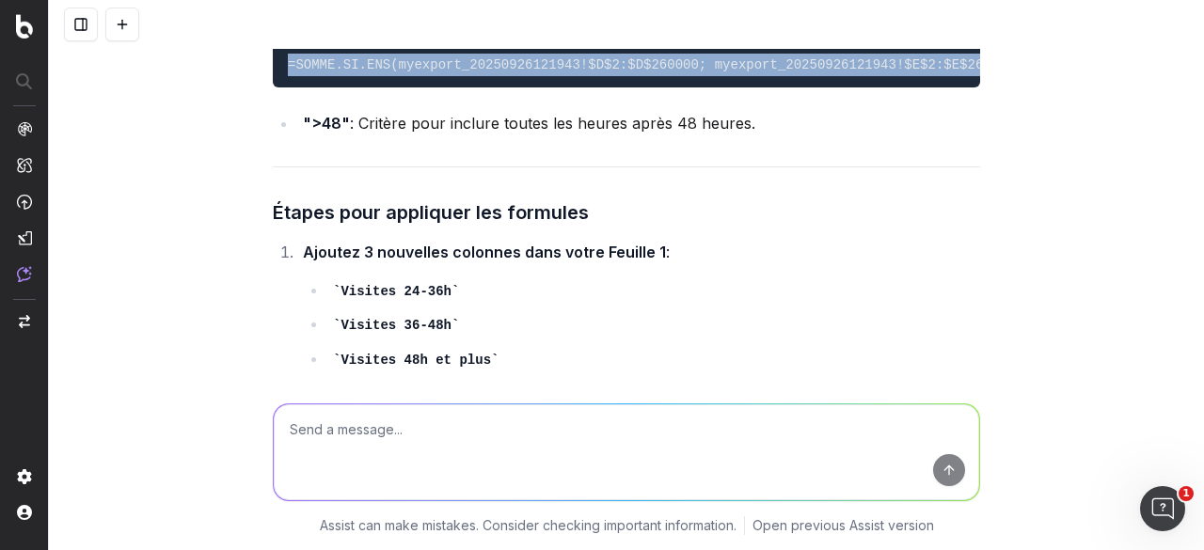
scroll to position [0, 365]
drag, startPoint x: 273, startPoint y: 195, endPoint x: 1040, endPoint y: 201, distance: 767.4
click at [1040, 201] on div "réflexion autour de la durée de durée de vie d'un article en terme de perf. Com…" at bounding box center [626, 275] width 1155 height 550
copy code "=SOMME.SI.ENS(myexport_20250926121943!$D$2:$D$260000; myexport_20250926121943!$…"
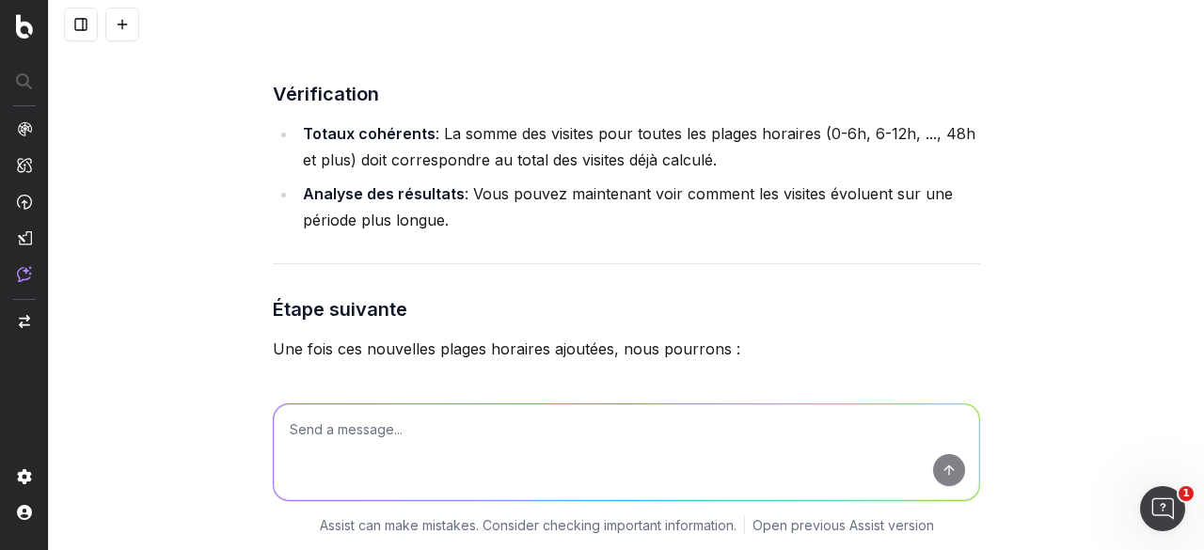
scroll to position [20523, 0]
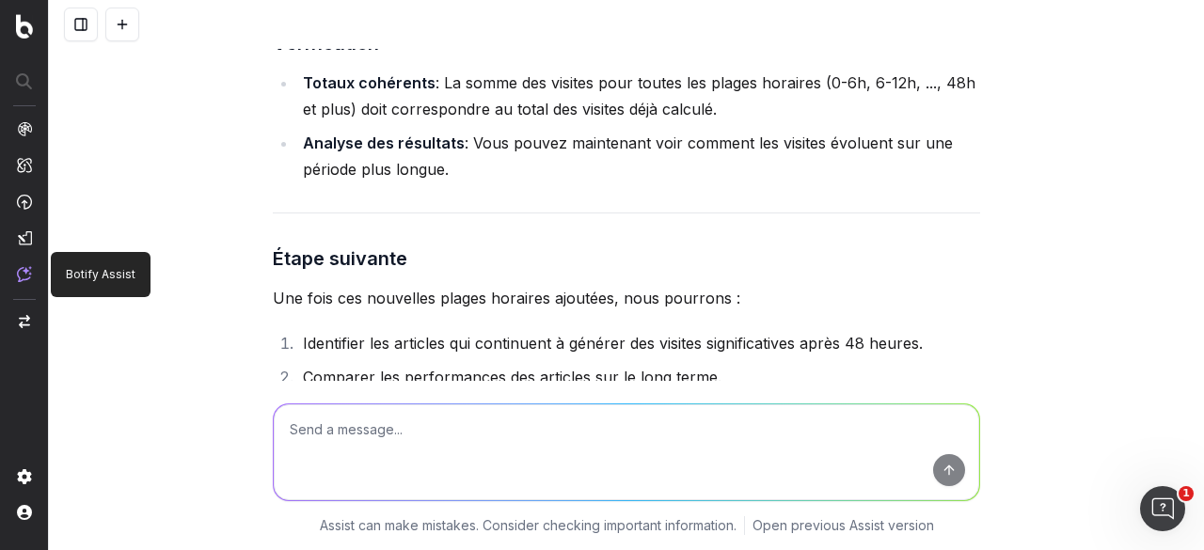
click at [22, 274] on img at bounding box center [24, 274] width 15 height 16
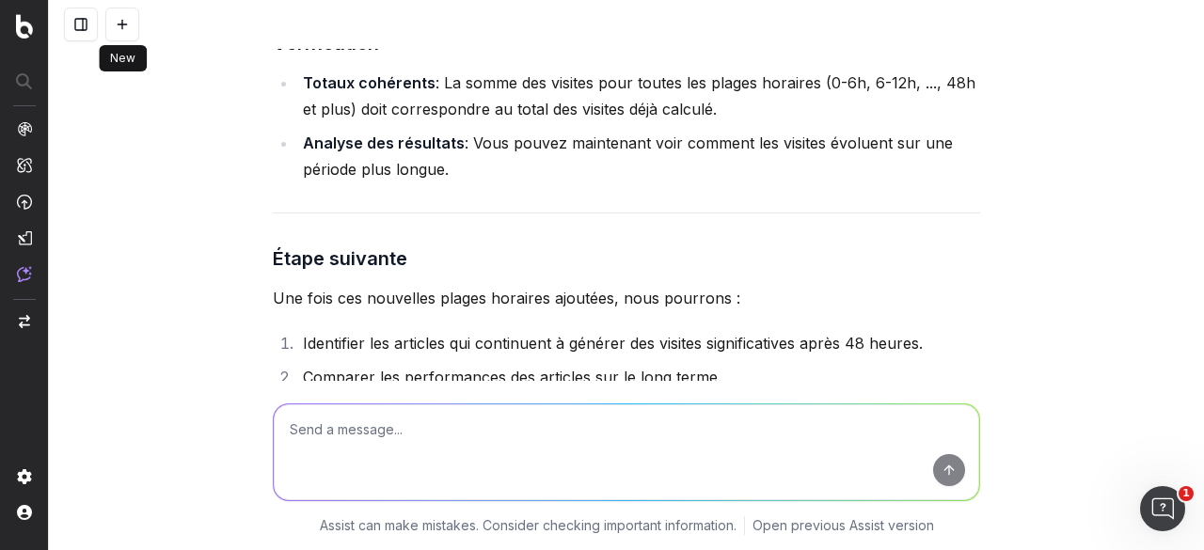
click at [118, 29] on button at bounding box center [122, 25] width 34 height 34
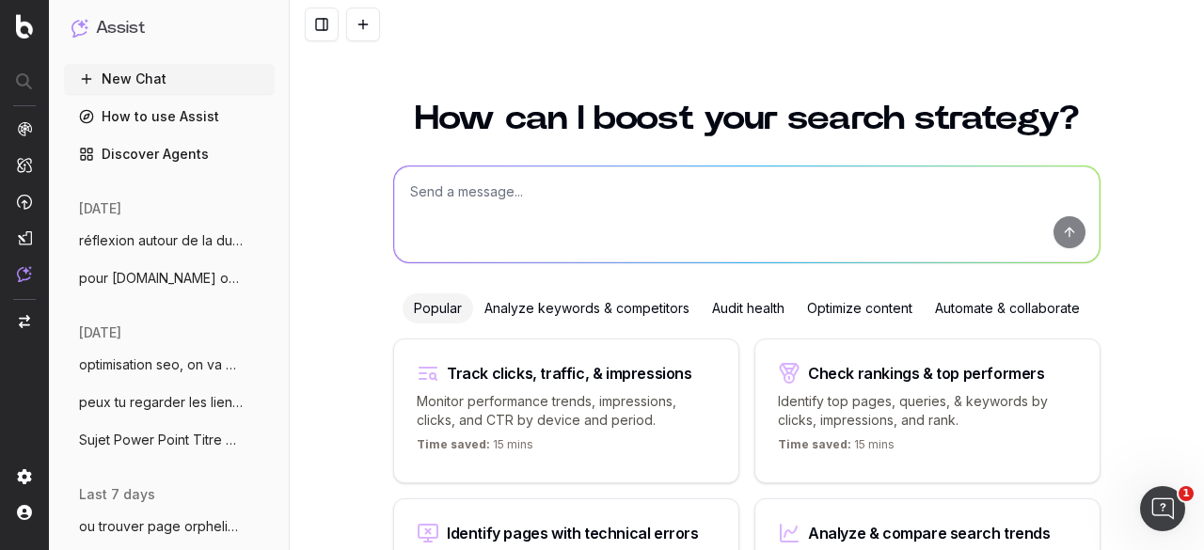
click at [519, 198] on textarea at bounding box center [746, 214] width 705 height 96
type textarea "tu penses que tu pourrais"
click at [327, 32] on button at bounding box center [322, 25] width 34 height 34
click at [324, 26] on button at bounding box center [322, 25] width 34 height 34
click at [322, 23] on button at bounding box center [322, 25] width 34 height 34
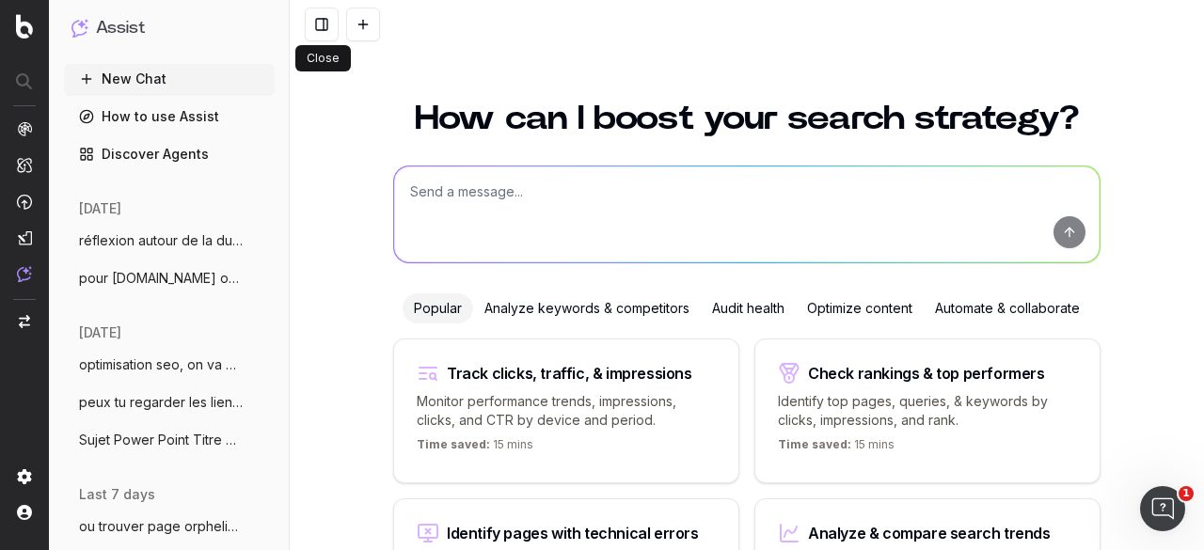
click at [524, 203] on textarea at bounding box center [746, 214] width 705 height 96
paste textarea "with bloc_anonyme as (SELECT DISTINCT(id_contenu), SUM(h_duration) as duree_exp…"
type textarea "explique cette requete sql : with bloc_anonyme as (SELECT DISTINCT(id_contenu),…"
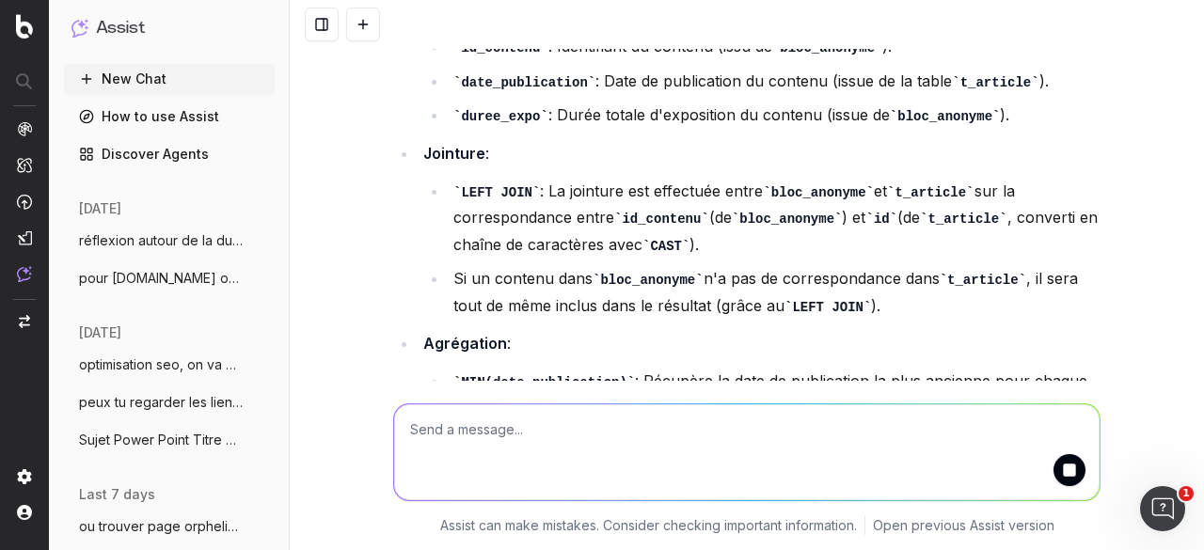
scroll to position [1932, 0]
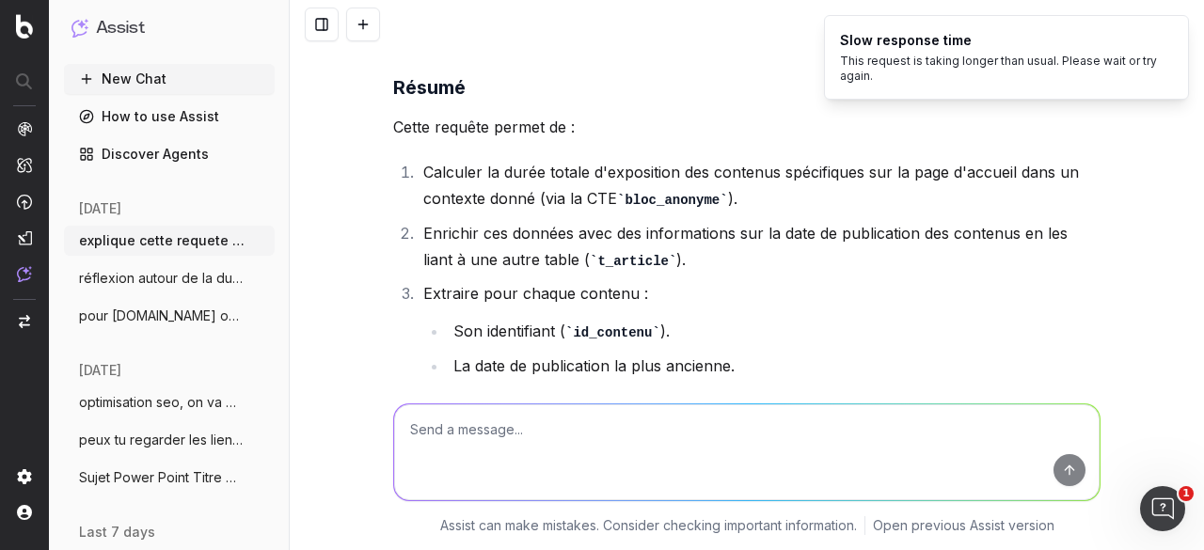
scroll to position [2685, 0]
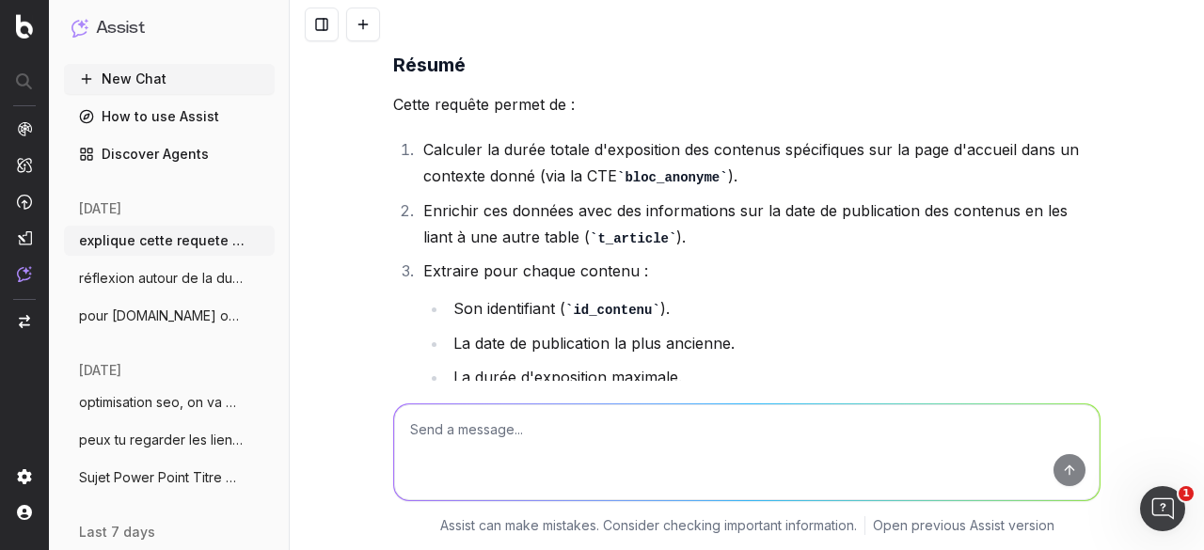
click at [260, 236] on circle "button" at bounding box center [260, 236] width 1 height 1
click at [166, 78] on button "New Chat" at bounding box center [169, 79] width 211 height 30
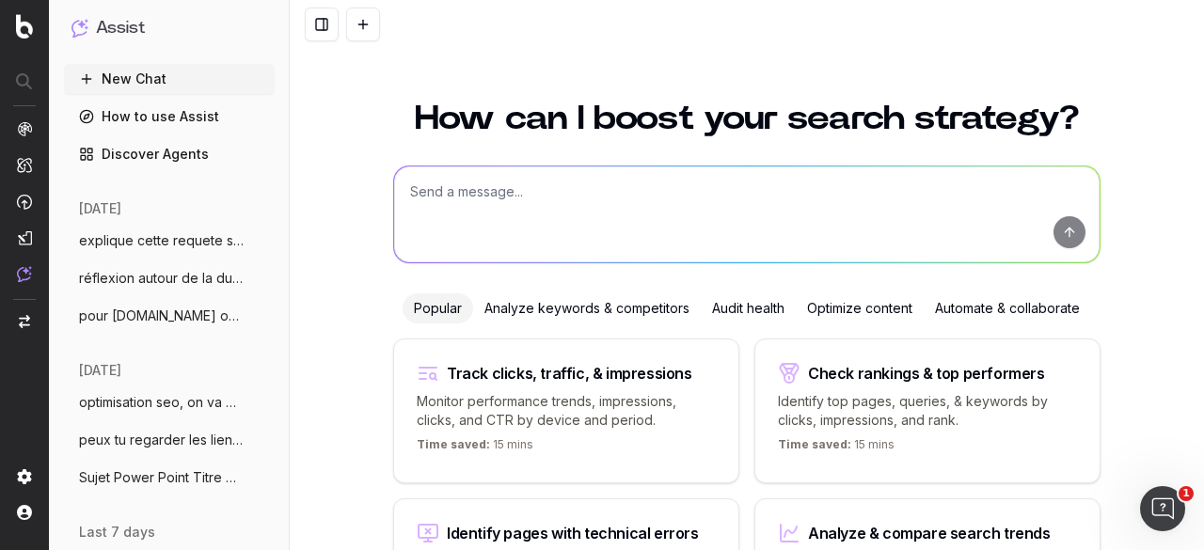
click at [501, 208] on textarea at bounding box center [746, 214] width 705 height 96
click at [563, 197] on textarea "sur e" at bounding box center [746, 214] width 705 height 96
click at [181, 249] on span "explique cette requete sql : with bloc_" at bounding box center [162, 240] width 166 height 19
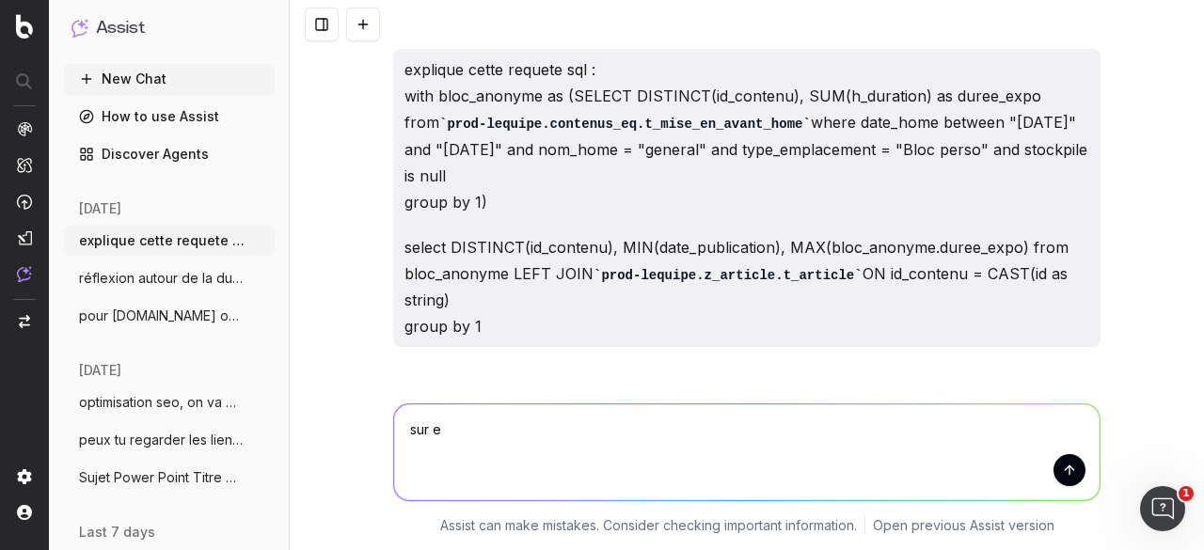
click at [469, 437] on textarea "sur e" at bounding box center [746, 452] width 705 height 96
type textarea "je voudrai dans t_article reprendre le top article avec comme kpi origin search"
click at [901, 433] on textarea "je voudrai dans t_article reprendre le top article avec comme kpi origin search" at bounding box center [746, 452] width 705 height 96
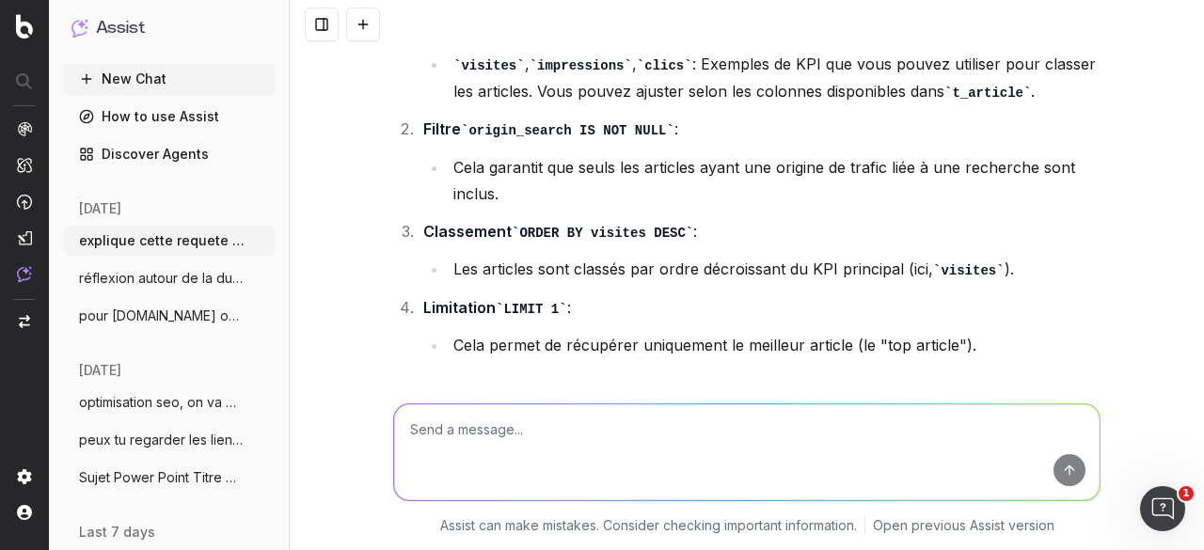
scroll to position [3951, 0]
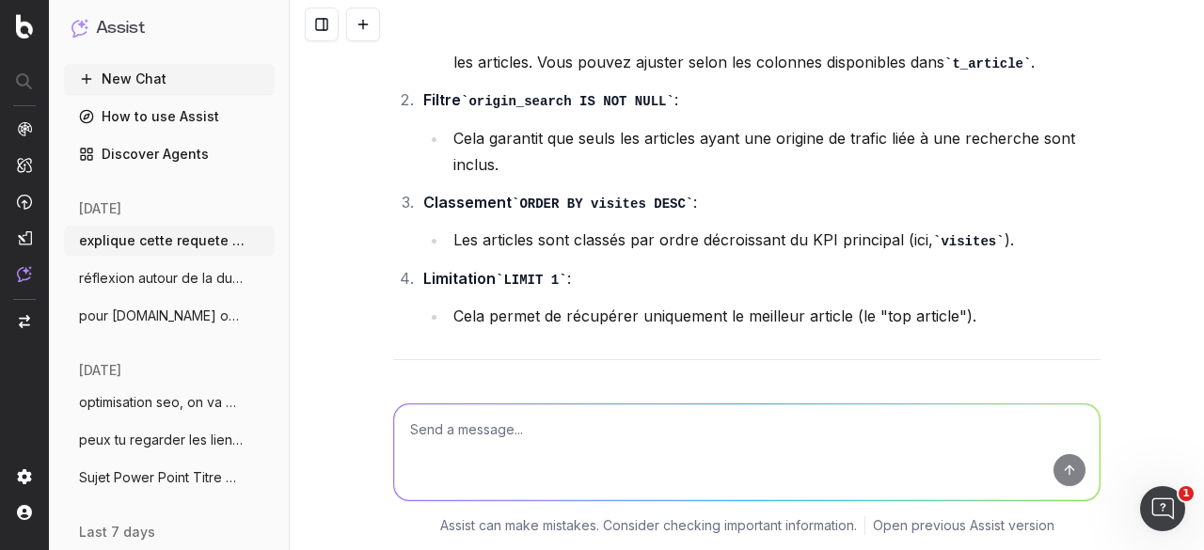
click at [528, 419] on textarea at bounding box center [746, 452] width 705 height 96
type textarea "comment récupérer la date de publication"
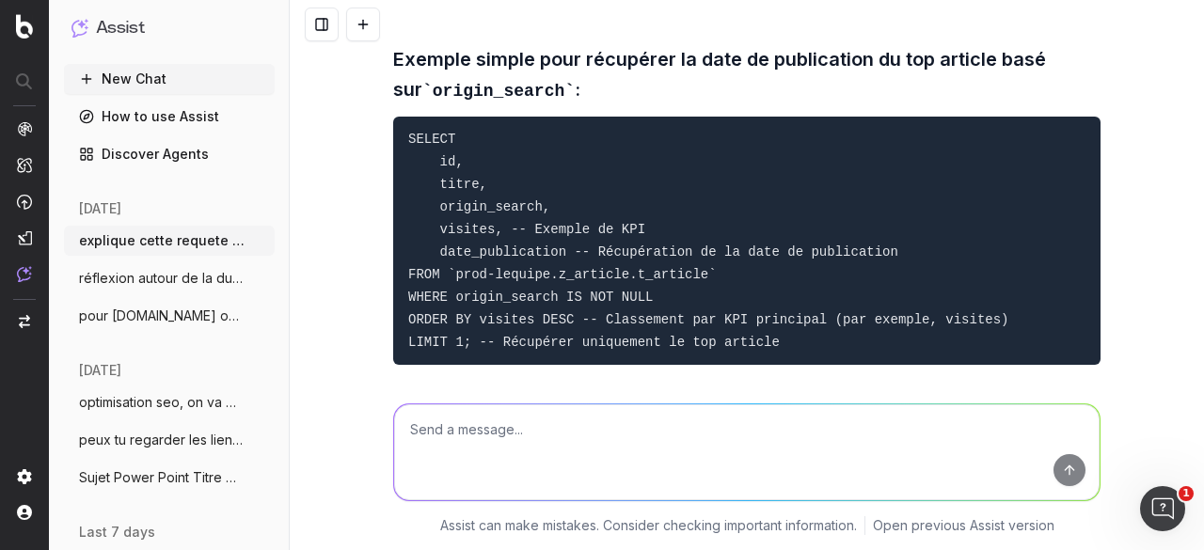
scroll to position [5643, 0]
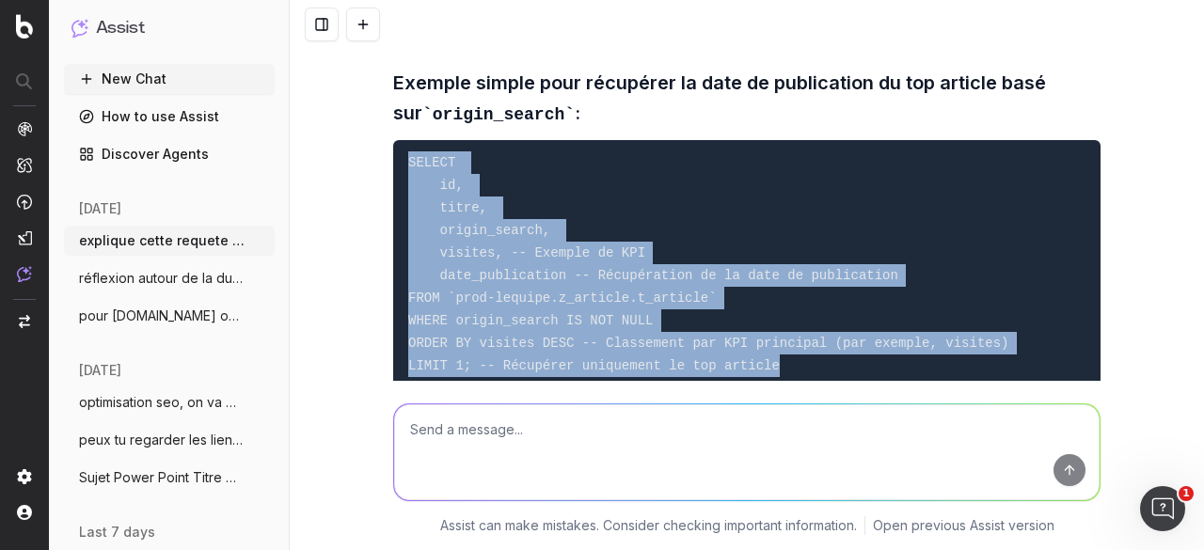
drag, startPoint x: 773, startPoint y: 336, endPoint x: 398, endPoint y: 132, distance: 427.1
click at [398, 140] on pre "SELECT id, titre, origin_search, visites, -- Exemple de KPI date_publication --…" at bounding box center [746, 264] width 707 height 248
copy code "SELECT id, titre, origin_search, visites, -- Exemple de KPI date_publication --…"
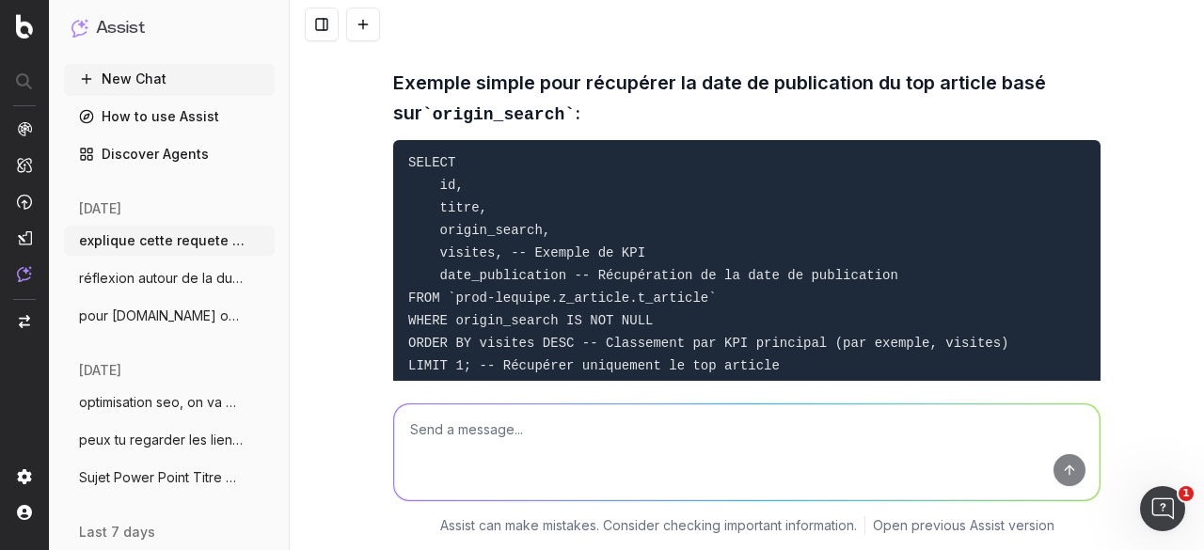
click at [483, 430] on textarea at bounding box center [746, 452] width 705 height 96
type textarea "date entre le 16/03/2025 et le 15/06/2025"
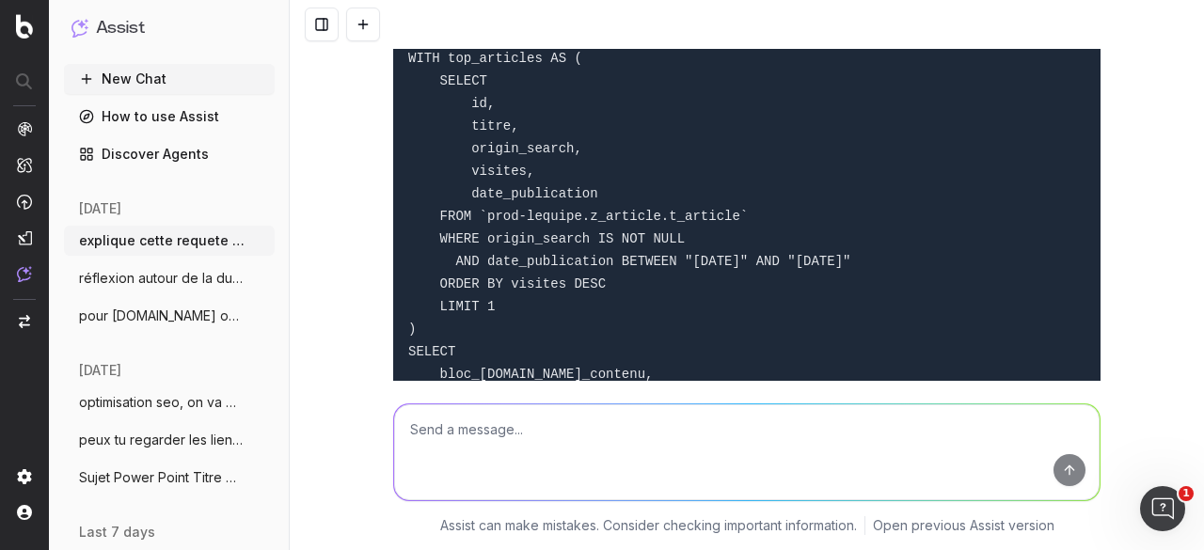
scroll to position [9376, 0]
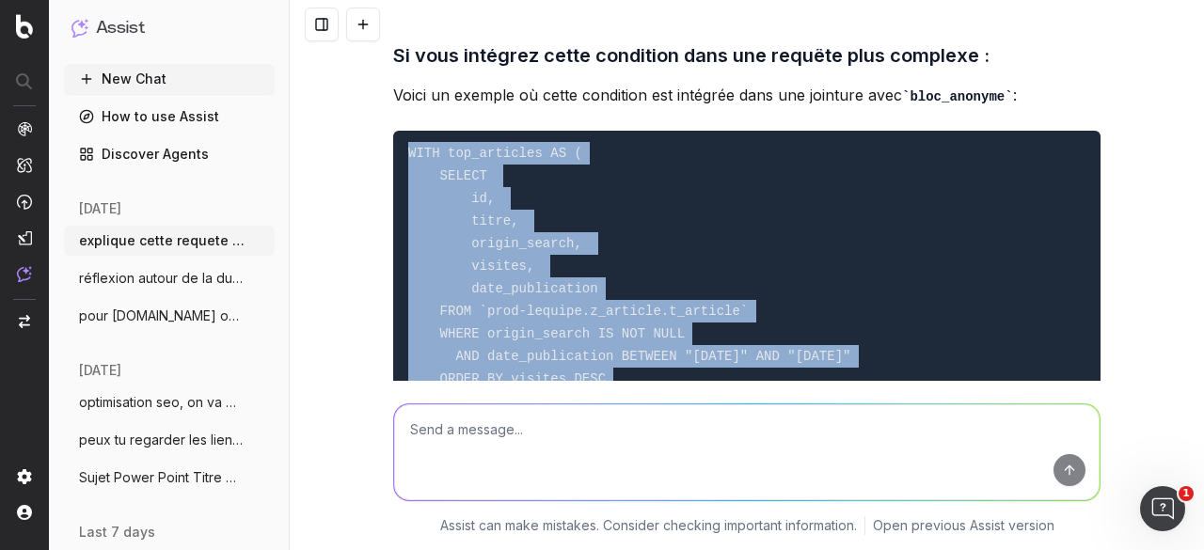
drag, startPoint x: 497, startPoint y: 334, endPoint x: 399, endPoint y: 87, distance: 266.0
click at [399, 131] on pre "WITH top_articles AS ( SELECT id, titre, origin_search, visites, date_publicati…" at bounding box center [746, 402] width 707 height 542
copy code "WITH top_articles AS ( SELECT id, titre, origin_search, visites, date_publicati…"
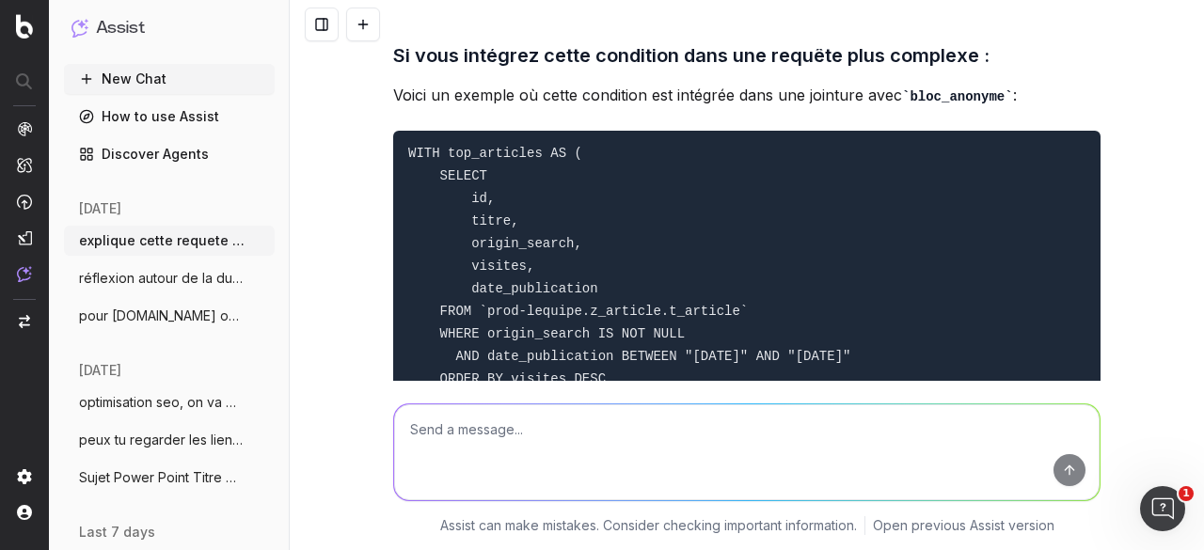
click at [495, 420] on textarea at bounding box center [746, 452] width 705 height 96
click at [489, 442] on textarea at bounding box center [746, 452] width 705 height 96
paste textarea "WITH top_articles AS ( SELECT id, titre, origin_search, visites, date_publicati…"
type textarea "finit la je veux que dans t_article WITH top_articles AS ( SELECT id, titre, or…"
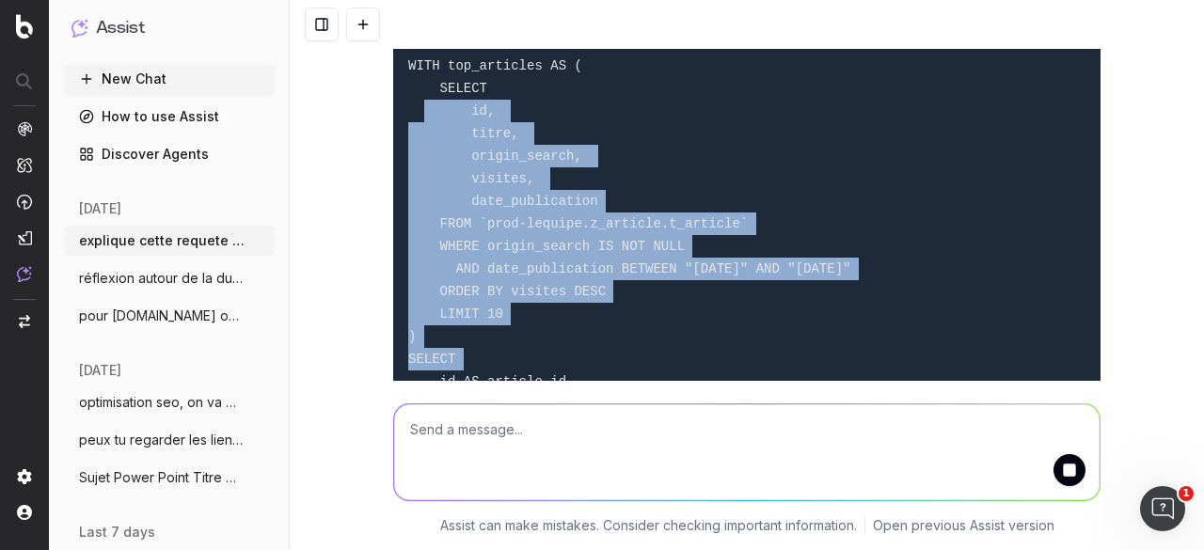
scroll to position [10727, 0]
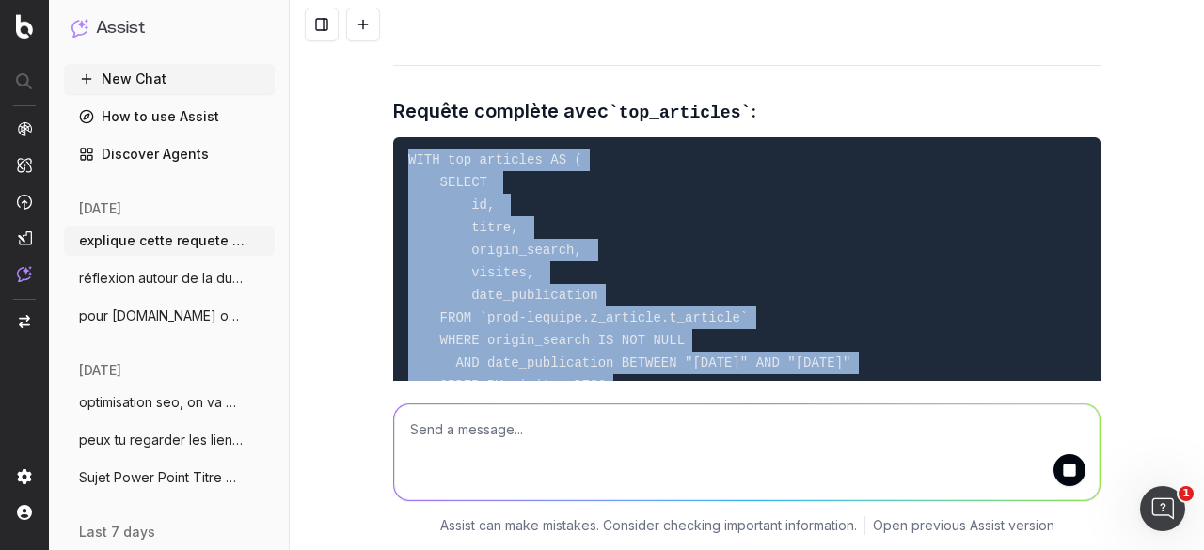
drag, startPoint x: 421, startPoint y: 290, endPoint x: 391, endPoint y: 118, distance: 174.7
click at [393, 137] on pre "WITH top_articles AS ( SELECT id, titre, origin_search, visites, date_publicati…" at bounding box center [746, 374] width 707 height 474
copy code "WITH top_articles AS ( SELECT id, titre, origin_search, visites, date_publicati…"
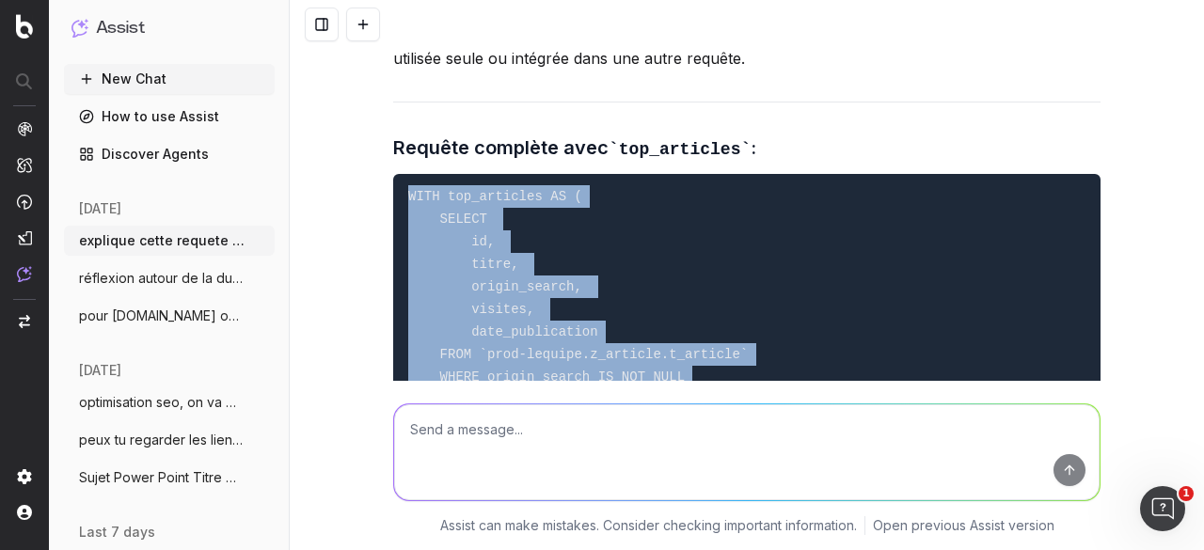
scroll to position [10633, 0]
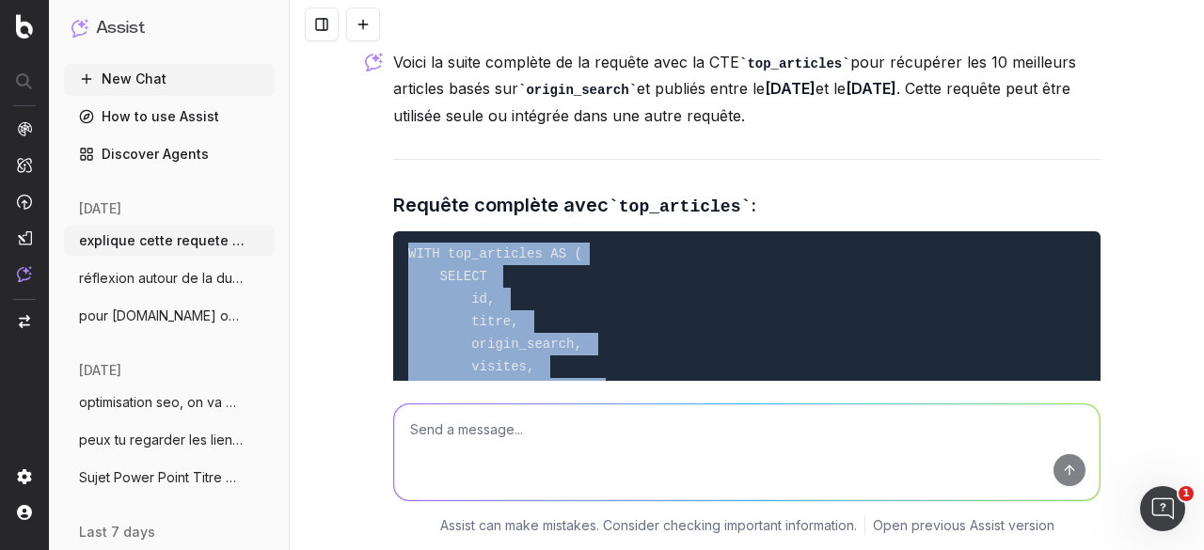
drag, startPoint x: 546, startPoint y: 360, endPoint x: 398, endPoint y: 212, distance: 210.1
click at [398, 231] on pre "WITH top_articles AS ( SELECT id, titre, origin_search, visites, date_publicati…" at bounding box center [746, 468] width 707 height 474
copy code "WITH top_articles AS ( SELECT id, titre, origin_search, visites, date_publicati…"
click at [575, 460] on textarea at bounding box center [746, 452] width 705 height 96
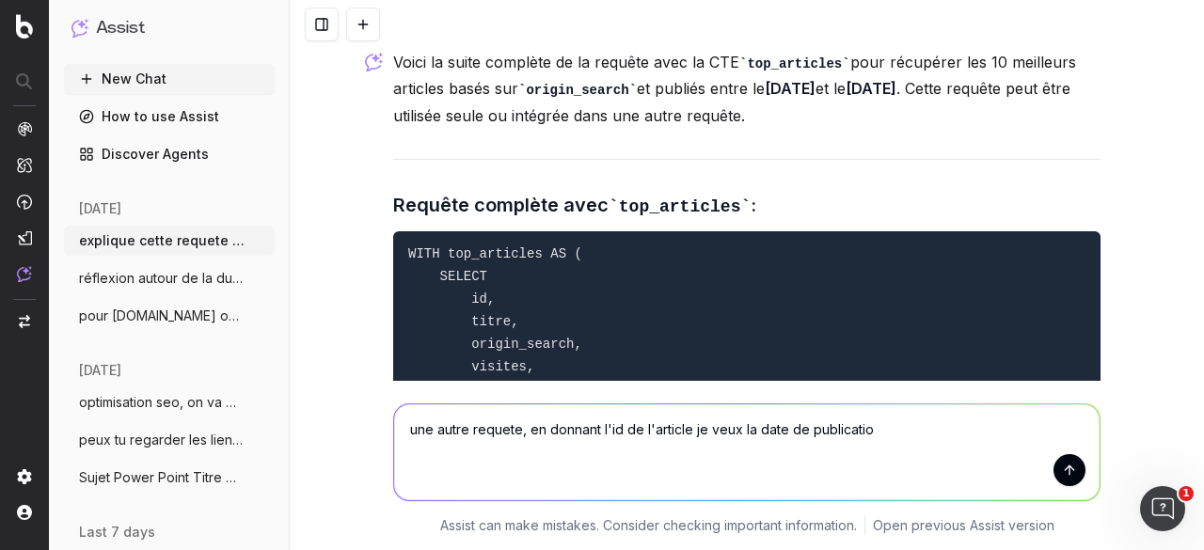
type textarea "une autre requete, en donnant l'id de l'article je veux la date de publication"
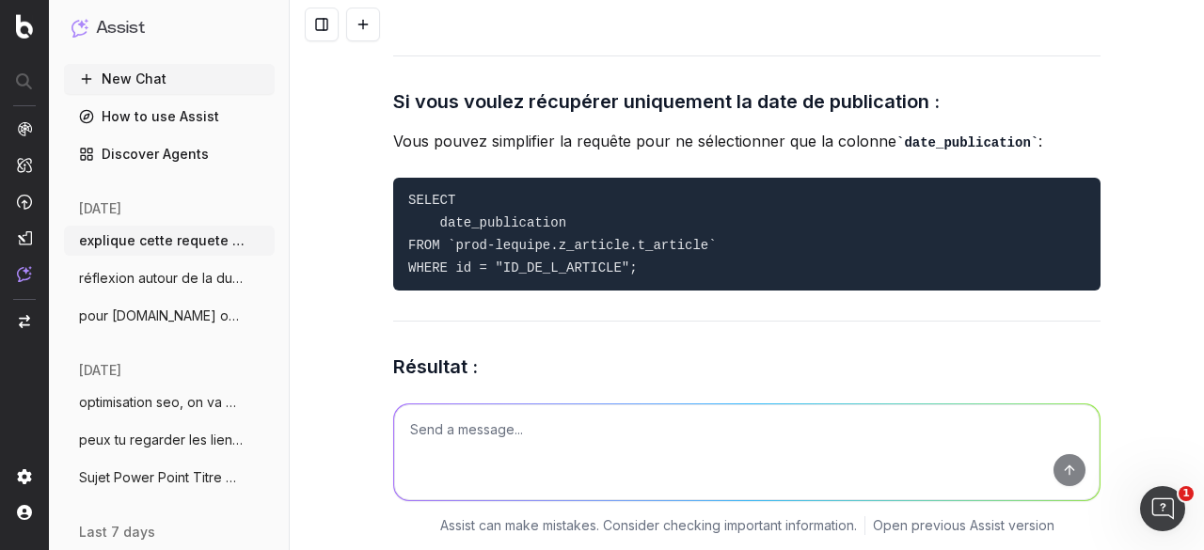
scroll to position [14409, 0]
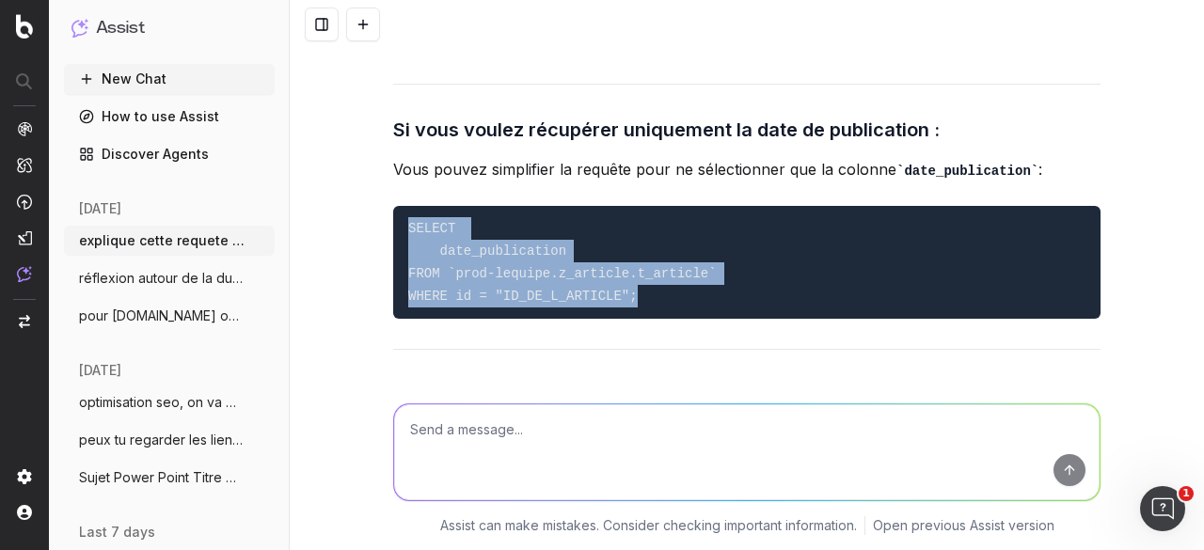
drag, startPoint x: 623, startPoint y: 240, endPoint x: 401, endPoint y: 168, distance: 233.2
click at [401, 206] on pre "SELECT date_publication FROM `prod-lequipe.z_article.t_article` WHERE id = "ID_…" at bounding box center [746, 262] width 707 height 113
copy code "SELECT date_publication FROM `prod-lequipe.z_article.t_article` WHERE id = "ID_…"
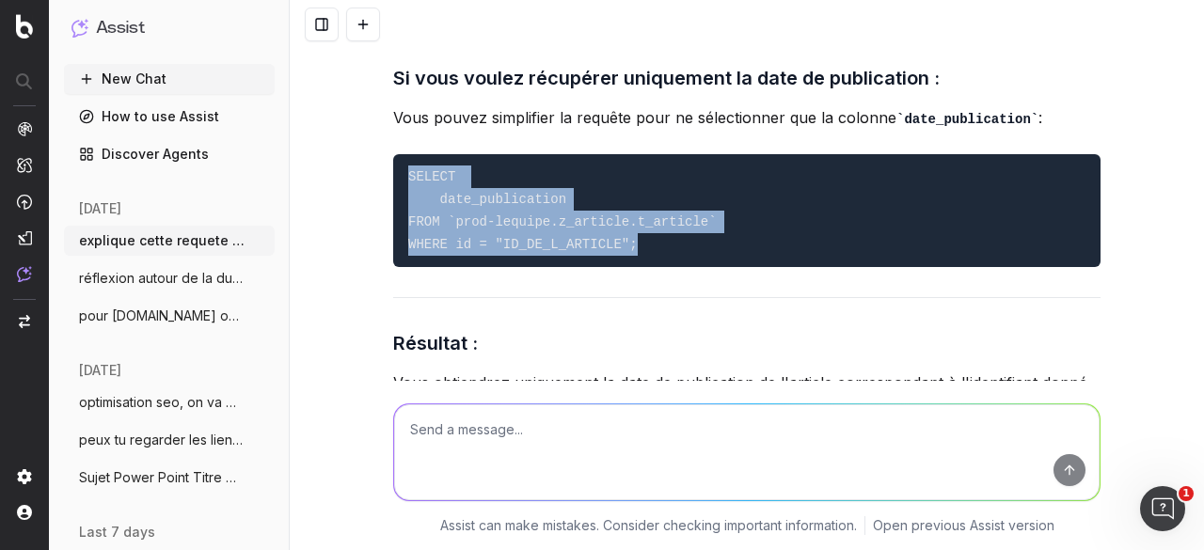
scroll to position [14503, 0]
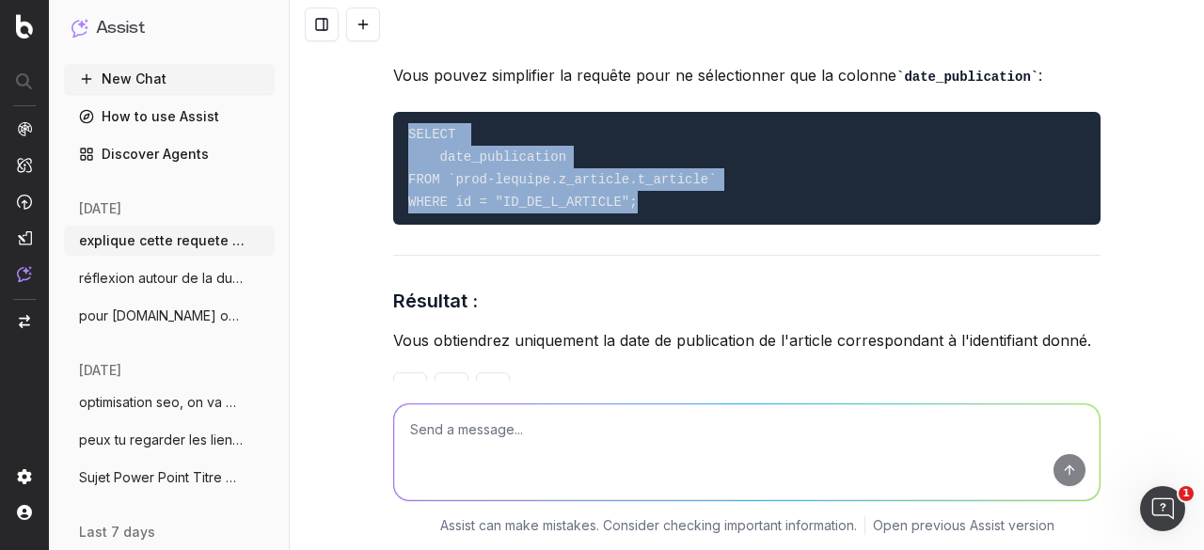
click at [500, 458] on textarea at bounding box center [746, 452] width 705 height 96
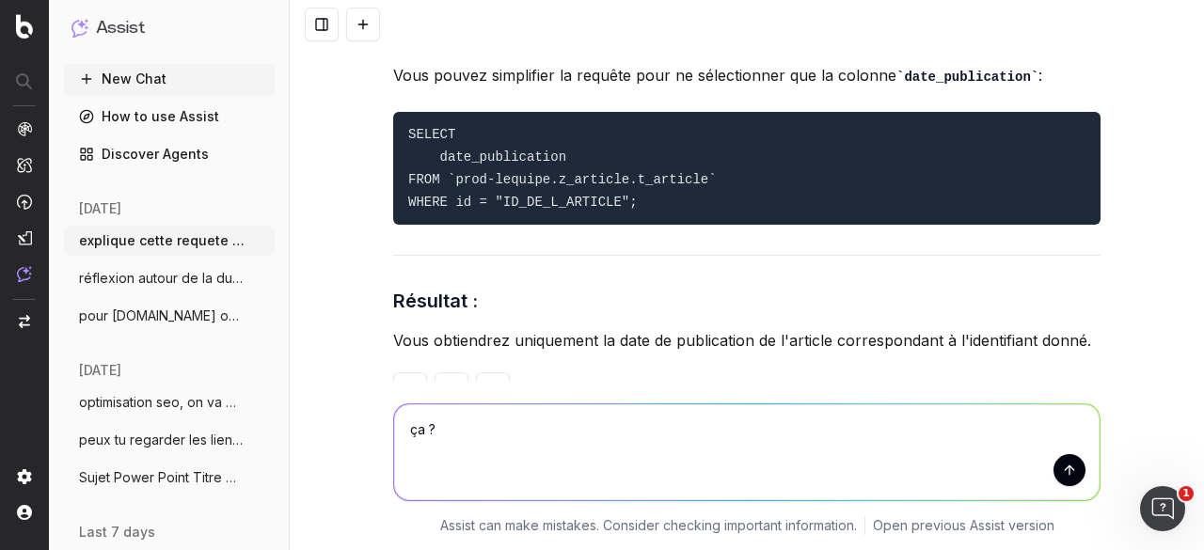
paste textarea "SELECT date_publication FROM `prod-lequipe.z_article.t_article` WHERE id = "159…"
type textarea "ça ? SELECT date_publication FROM `prod-lequipe.z_article.t_article` WHERE id =…"
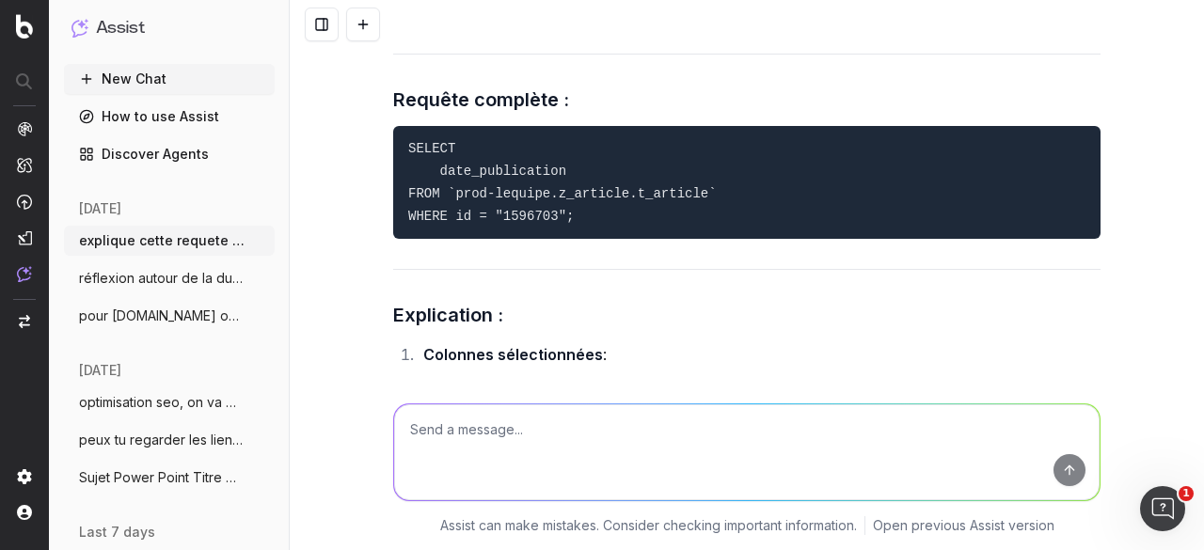
scroll to position [15026, 0]
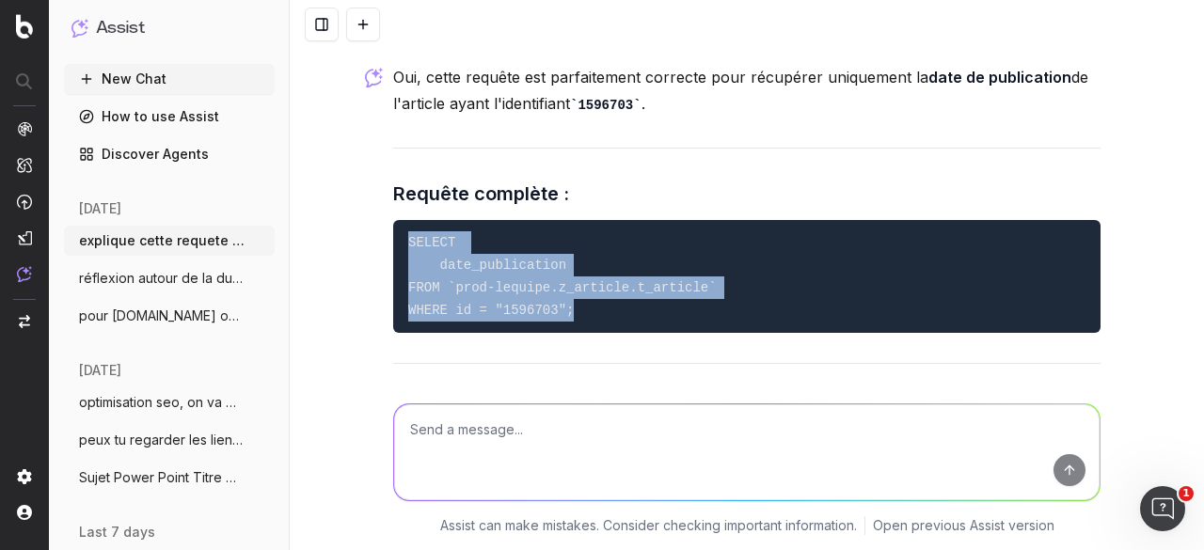
drag, startPoint x: 565, startPoint y: 277, endPoint x: 392, endPoint y: 210, distance: 185.8
click at [393, 220] on pre "SELECT date_publication FROM `prod-lequipe.z_article.t_article` WHERE id = "159…" at bounding box center [746, 276] width 707 height 113
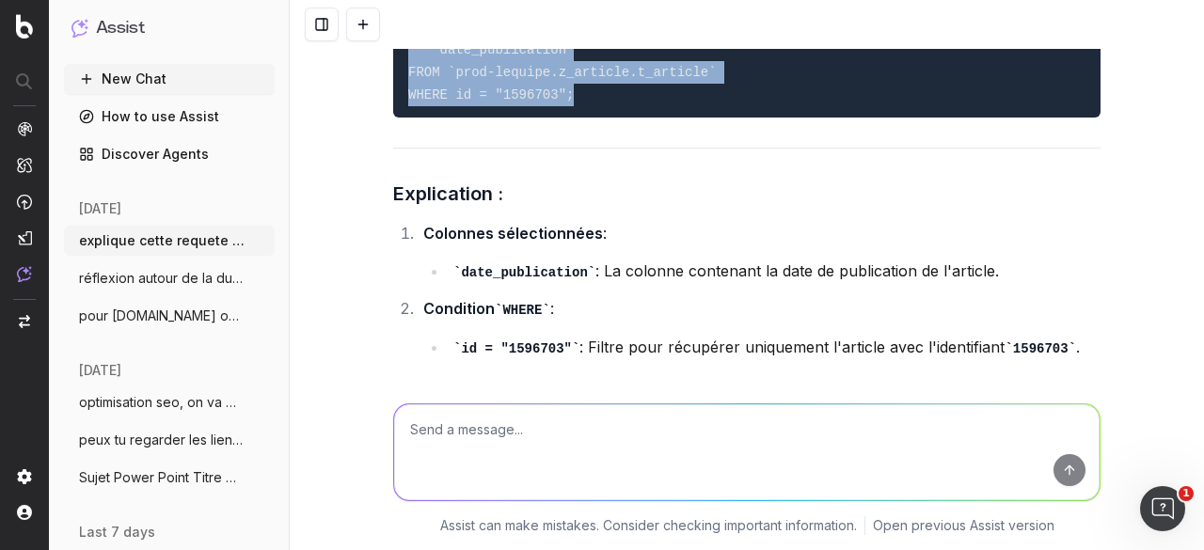
scroll to position [15214, 0]
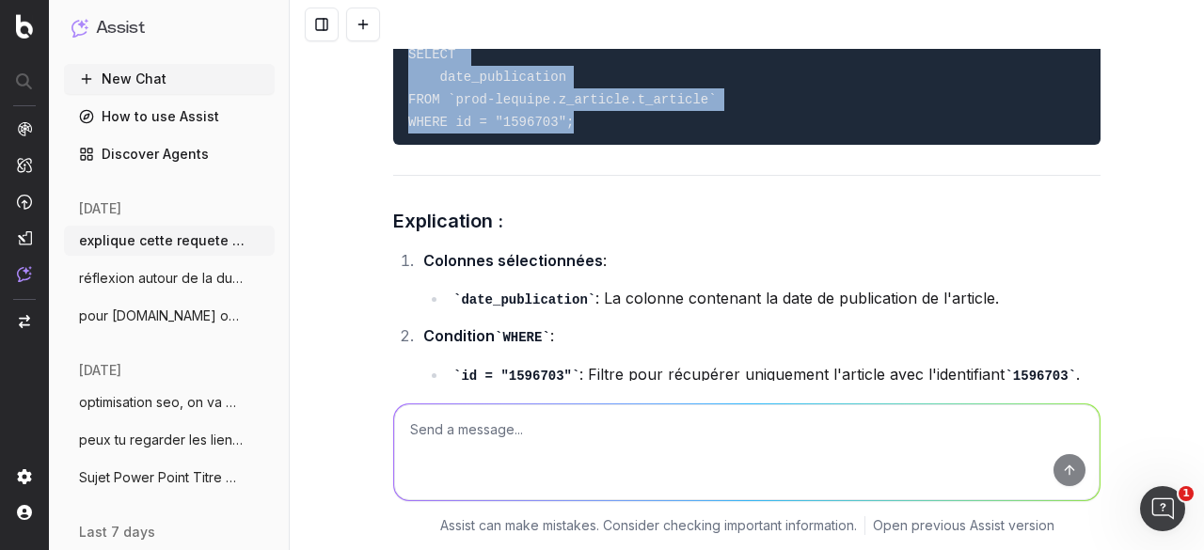
copy code "SELECT date_publication FROM `prod-lequipe.z_article.t_article` WHERE id = "159…"
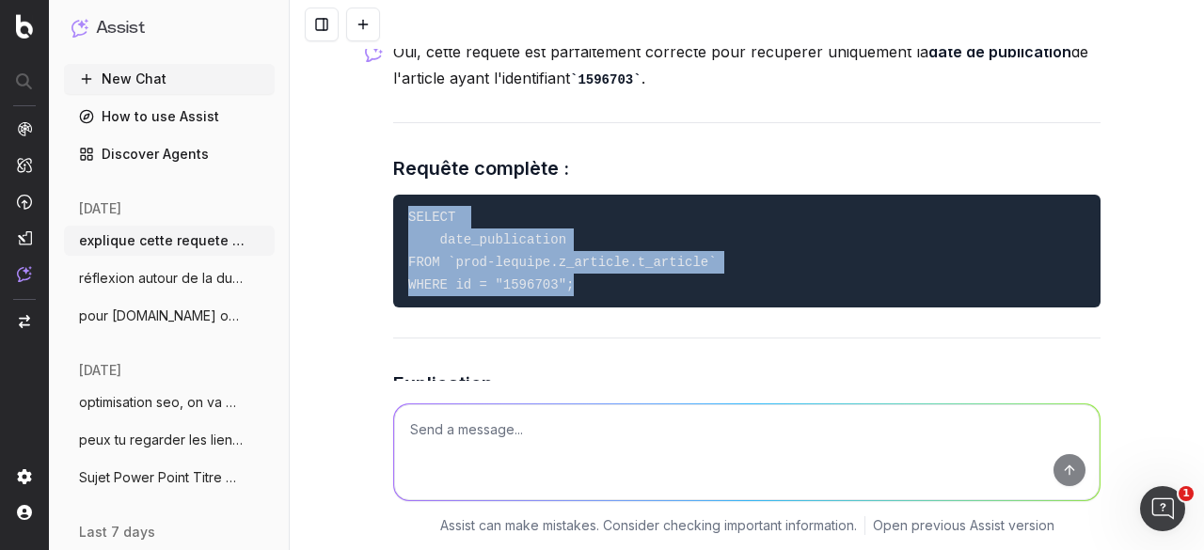
scroll to position [15026, 0]
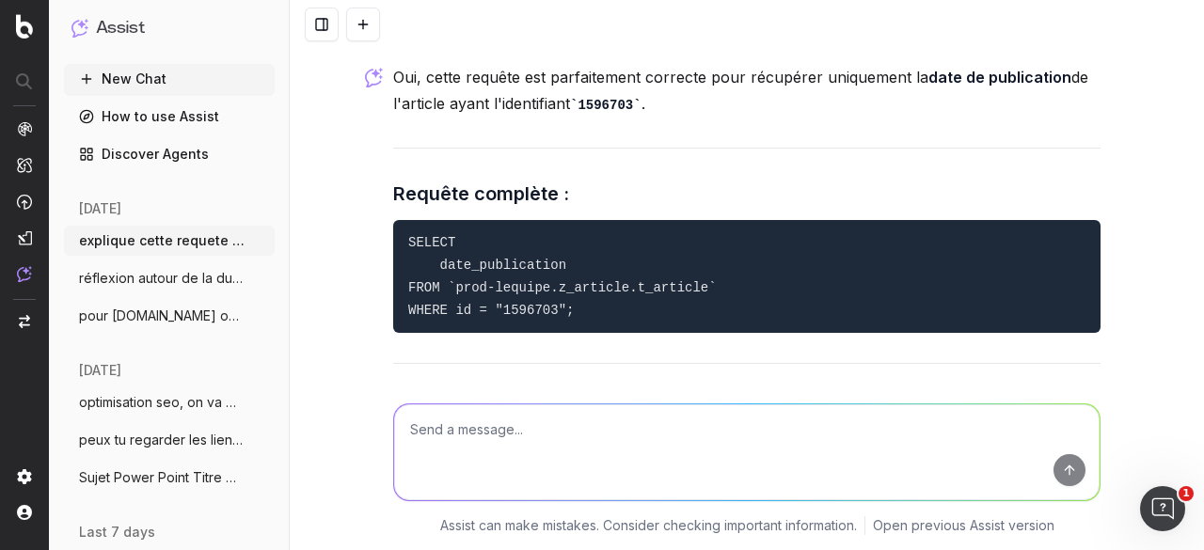
click at [450, 439] on textarea at bounding box center [746, 452] width 705 height 96
paste textarea "No matching signature for operator = for argument types: INT64, STRING Signatur…"
type textarea "ça memet cette erreur : No matching signature for operator = for argument types…"
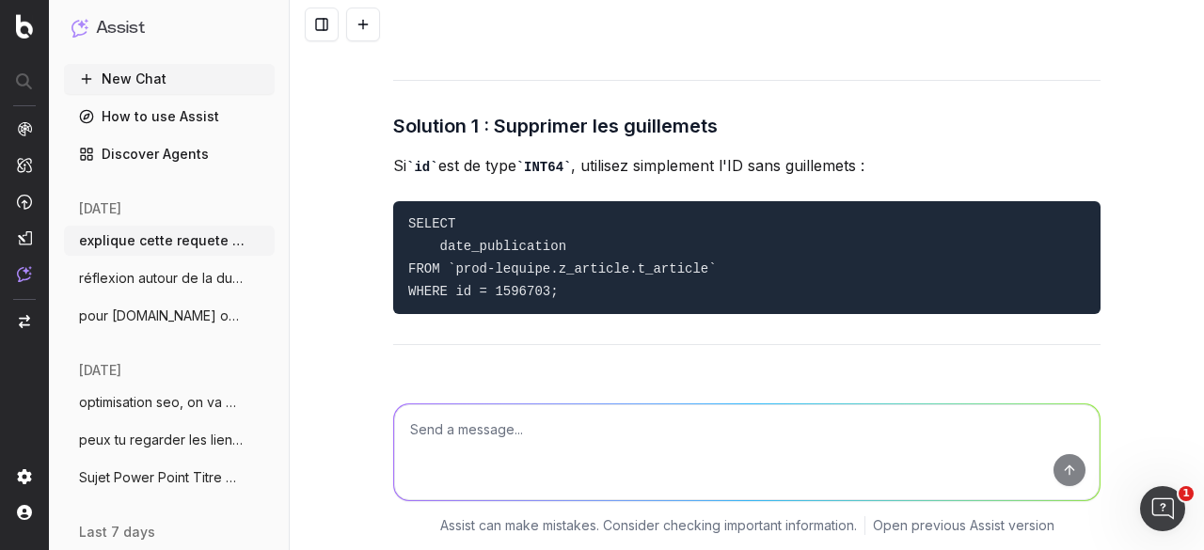
scroll to position [16303, 0]
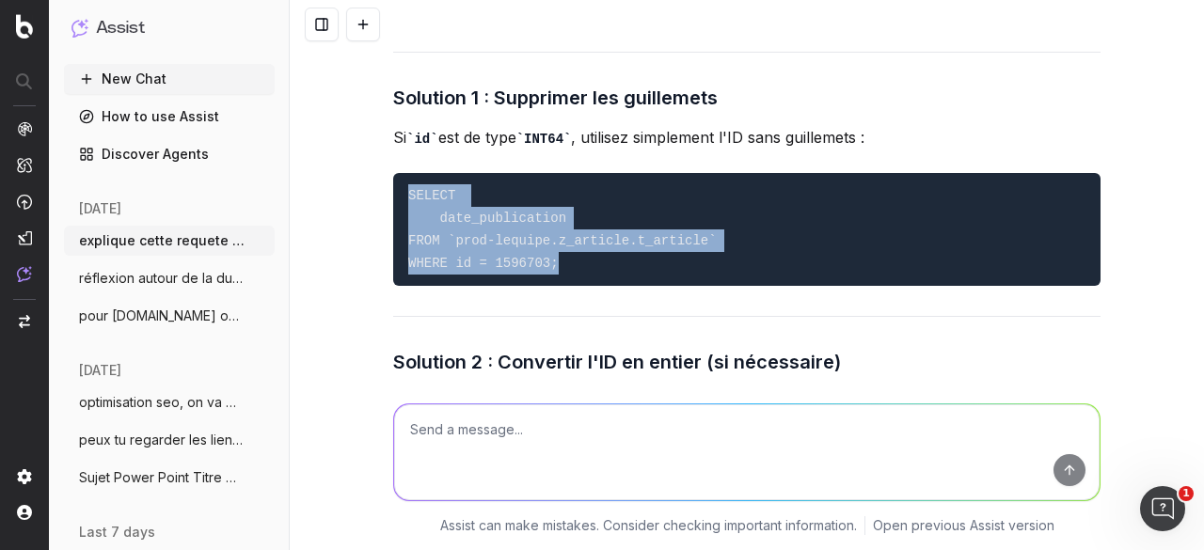
drag, startPoint x: 558, startPoint y: 230, endPoint x: 394, endPoint y: 163, distance: 177.1
click at [394, 173] on pre "SELECT date_publication FROM `prod-lequipe.z_article.t_article` WHERE id = 1596…" at bounding box center [746, 229] width 707 height 113
copy code "SELECT date_publication FROM `prod-lequipe.z_article.t_article` WHERE id = 1596…"
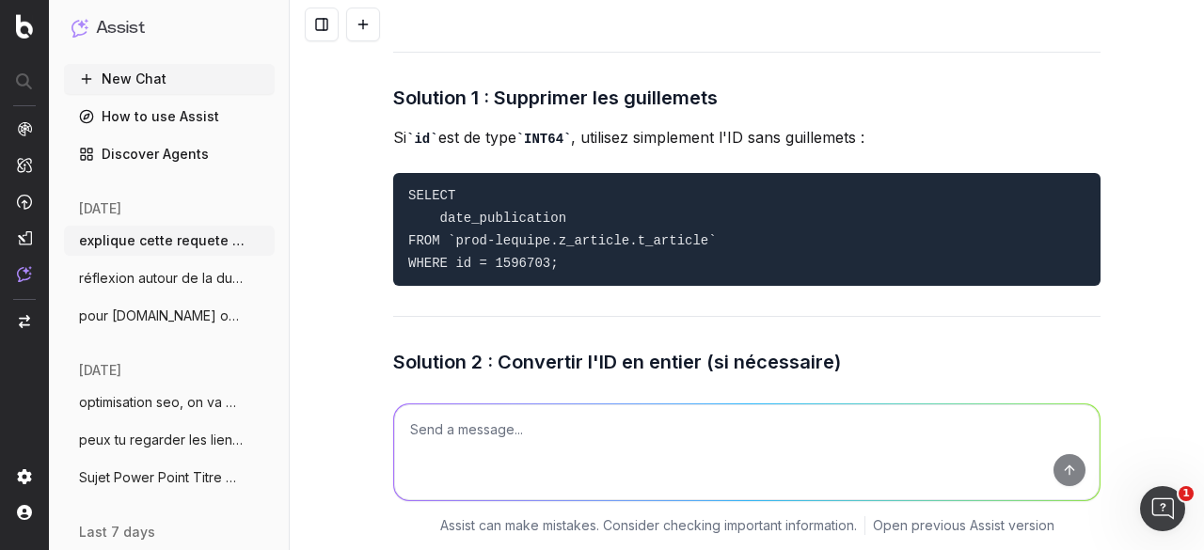
click at [508, 432] on textarea at bounding box center [746, 452] width 705 height 96
paste textarea "SELECT date_publication FROM `prod-lequipe.z_article.t_article` WHERE id = 1596…"
type textarea "pour en mettre 2 : SELECT date_publication FROM `prod-lequipe.z_article.t_artic…"
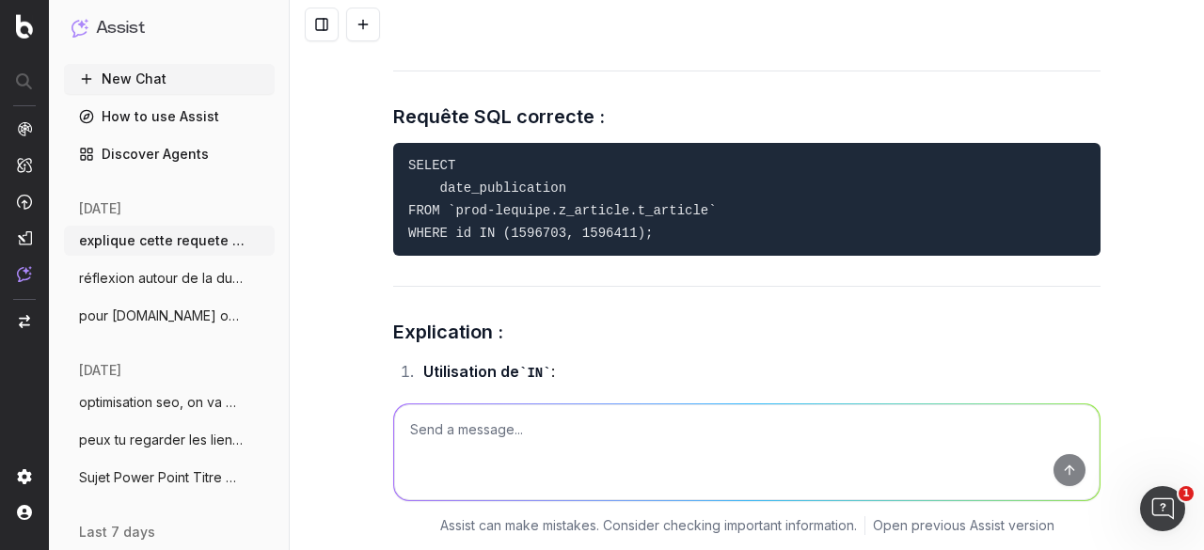
scroll to position [17525, 0]
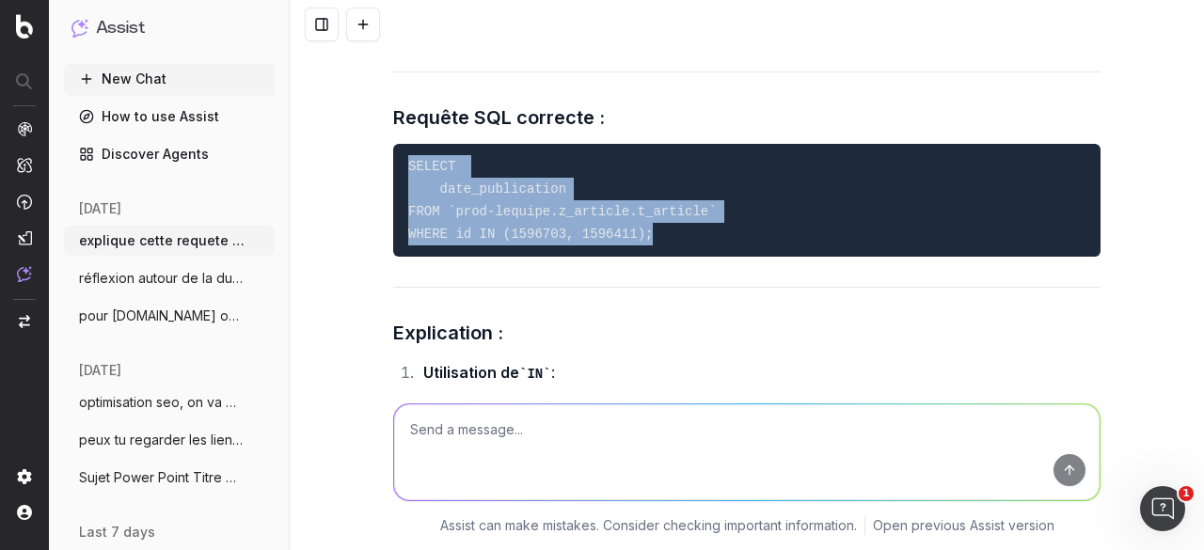
drag, startPoint x: 640, startPoint y: 225, endPoint x: 397, endPoint y: 149, distance: 255.2
click at [397, 149] on pre "SELECT date_publication FROM `prod-lequipe.z_article.t_article` WHERE id IN (15…" at bounding box center [746, 200] width 707 height 113
copy code "SELECT date_publication FROM `prod-lequipe.z_article.t_article` WHERE id IN (15…"
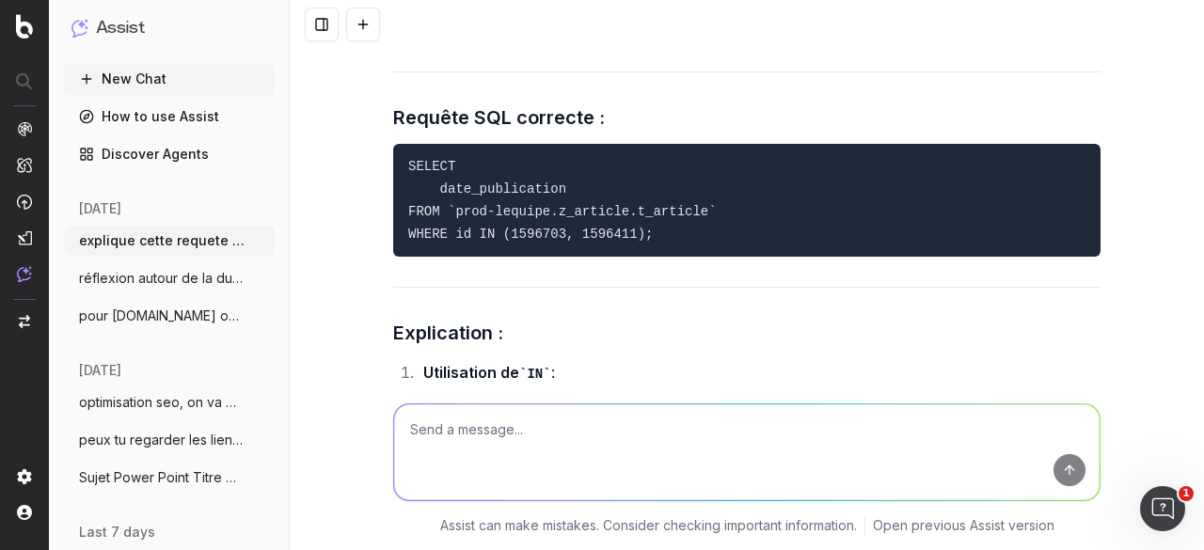
click at [468, 434] on textarea at bounding box center [746, 452] width 705 height 96
paste textarea "SELECT titre_court date_publication FROM `prod-lequipe.z_article.t_article` WHE…"
type textarea "améliore : SELECT titre_court date_publication FROM `prod-lequipe.z_article.t_a…"
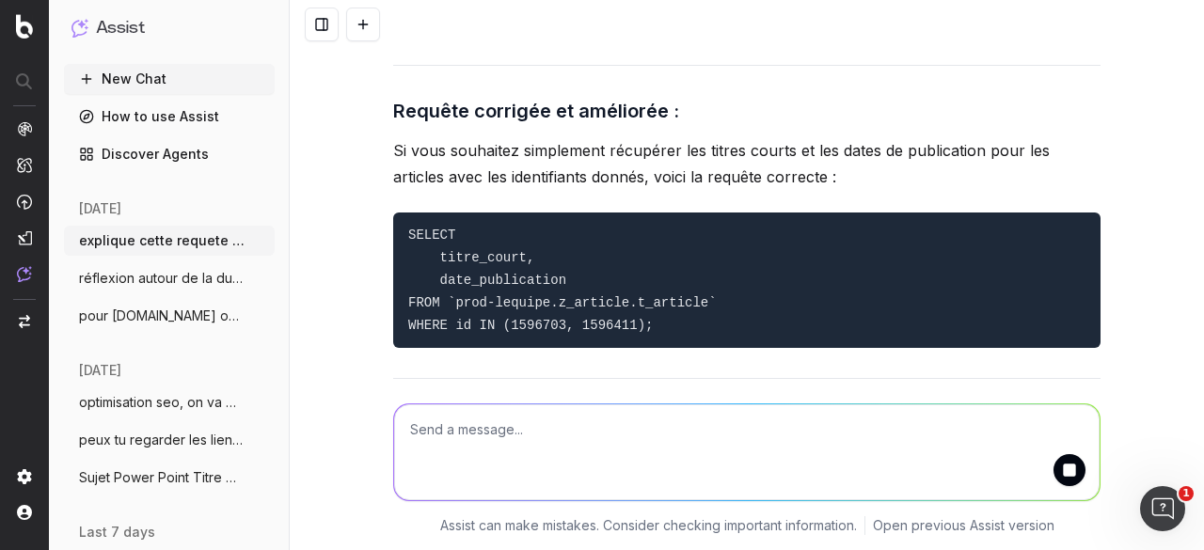
scroll to position [19122, 0]
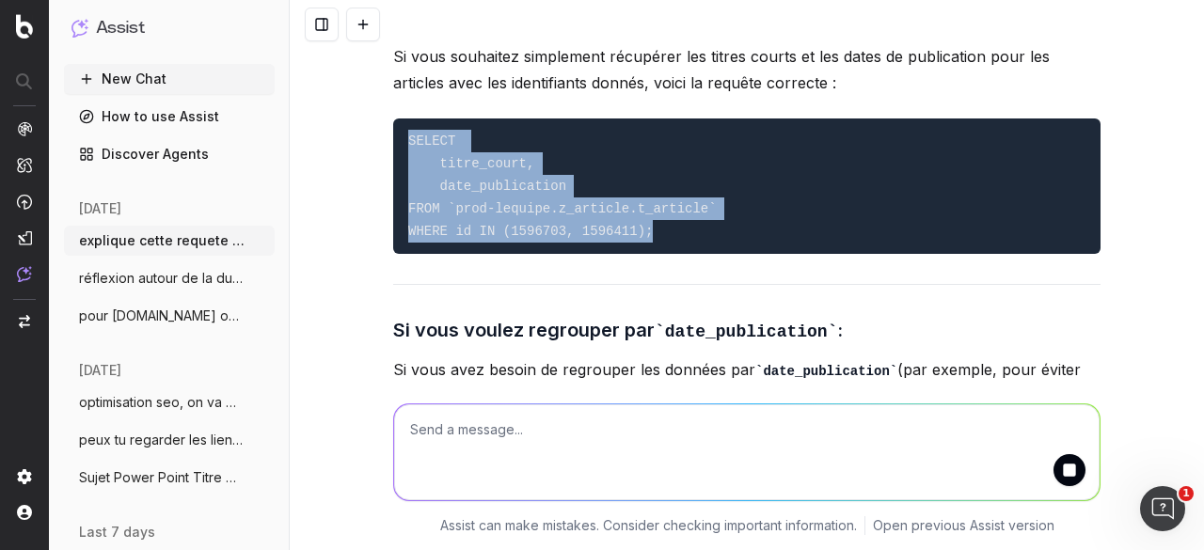
drag, startPoint x: 647, startPoint y: 236, endPoint x: 394, endPoint y: 146, distance: 268.6
click at [394, 146] on pre "SELECT titre_court, date_publication FROM `prod-lequipe.z_article.t_article` WH…" at bounding box center [746, 185] width 707 height 135
copy code "SELECT titre_court, date_publication FROM `prod-lequipe.z_article.t_article` WH…"
